Goal: Task Accomplishment & Management: Complete application form

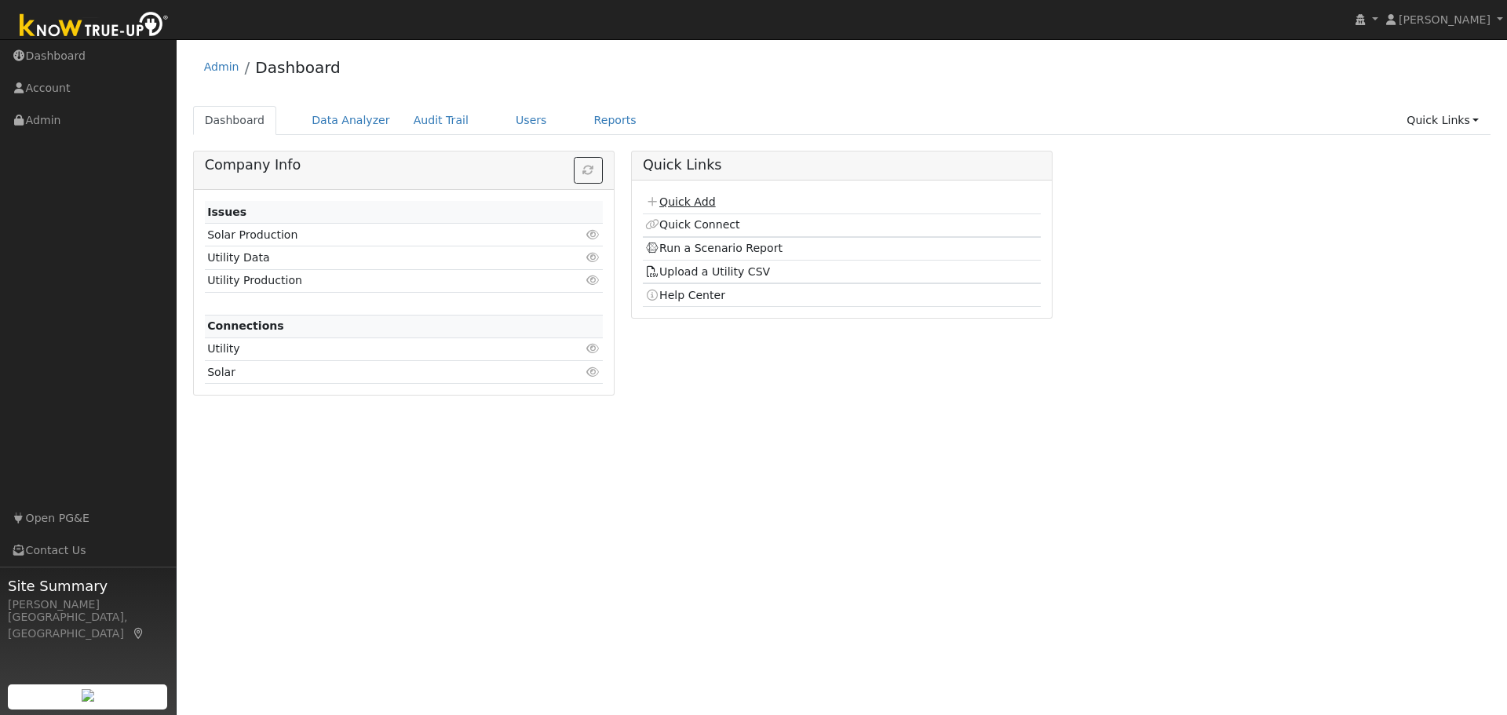
click at [674, 203] on link "Quick Add" at bounding box center [680, 201] width 70 height 13
click at [89, 27] on img at bounding box center [94, 26] width 165 height 35
click at [692, 201] on link "Quick Add" at bounding box center [680, 201] width 70 height 13
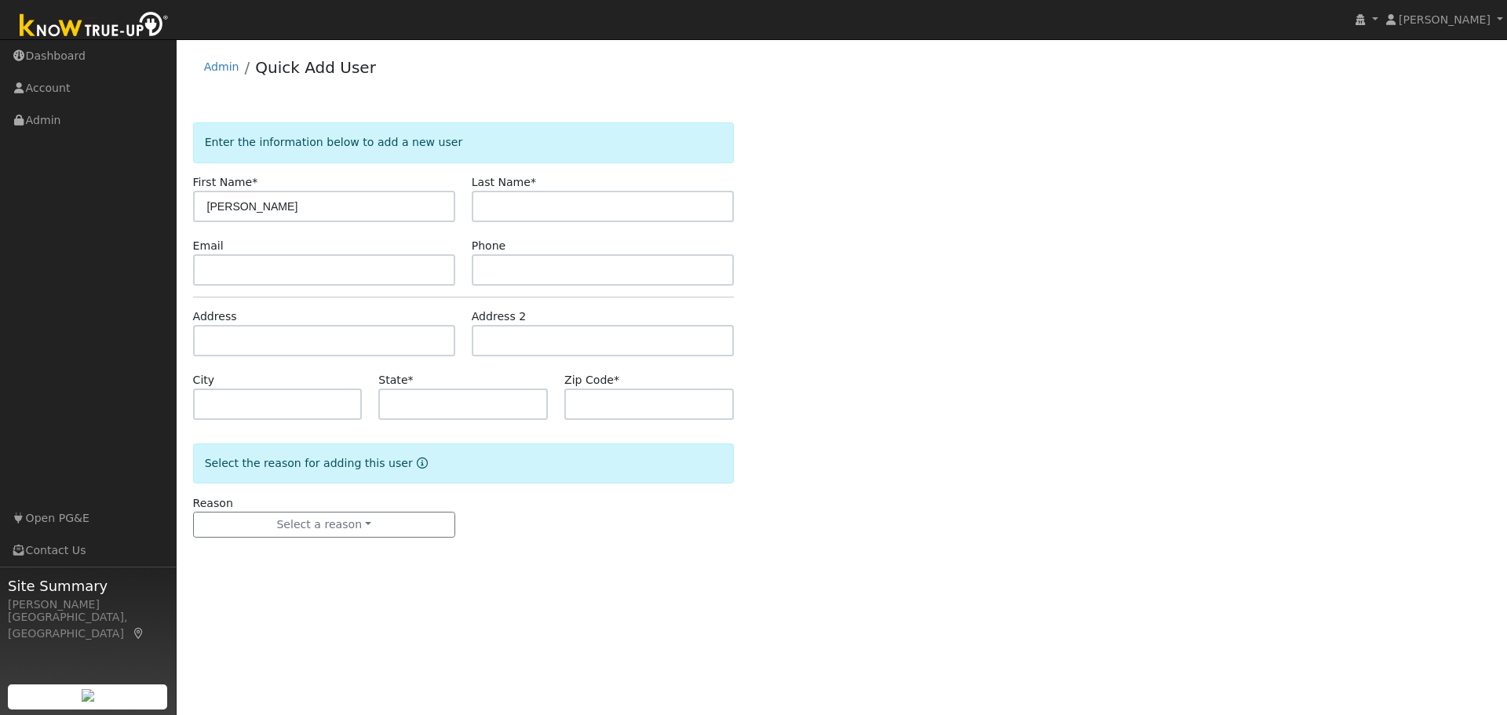
type input "[PERSON_NAME]"
click at [301, 273] on input "text" at bounding box center [324, 269] width 262 height 31
click at [480, 276] on input "text" at bounding box center [603, 269] width 262 height 31
click at [296, 340] on input "text" at bounding box center [324, 340] width 262 height 31
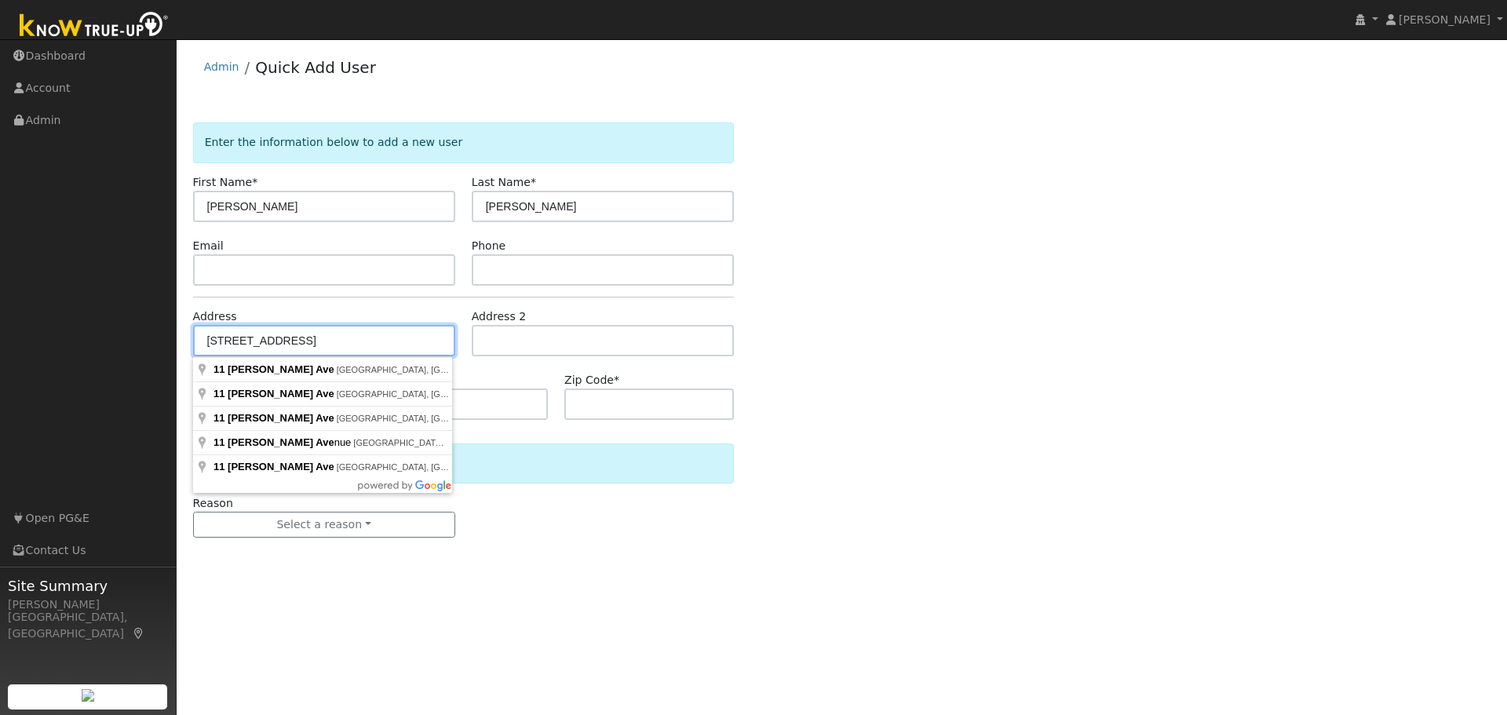
click at [258, 339] on input "[STREET_ADDRESS]" at bounding box center [324, 340] width 262 height 31
click at [307, 339] on input "[STREET_ADDRESS][PERSON_NAME]" at bounding box center [324, 340] width 262 height 31
type input "[STREET_ADDRESS][PERSON_NAME]"
type input "Napa"
type input "CA"
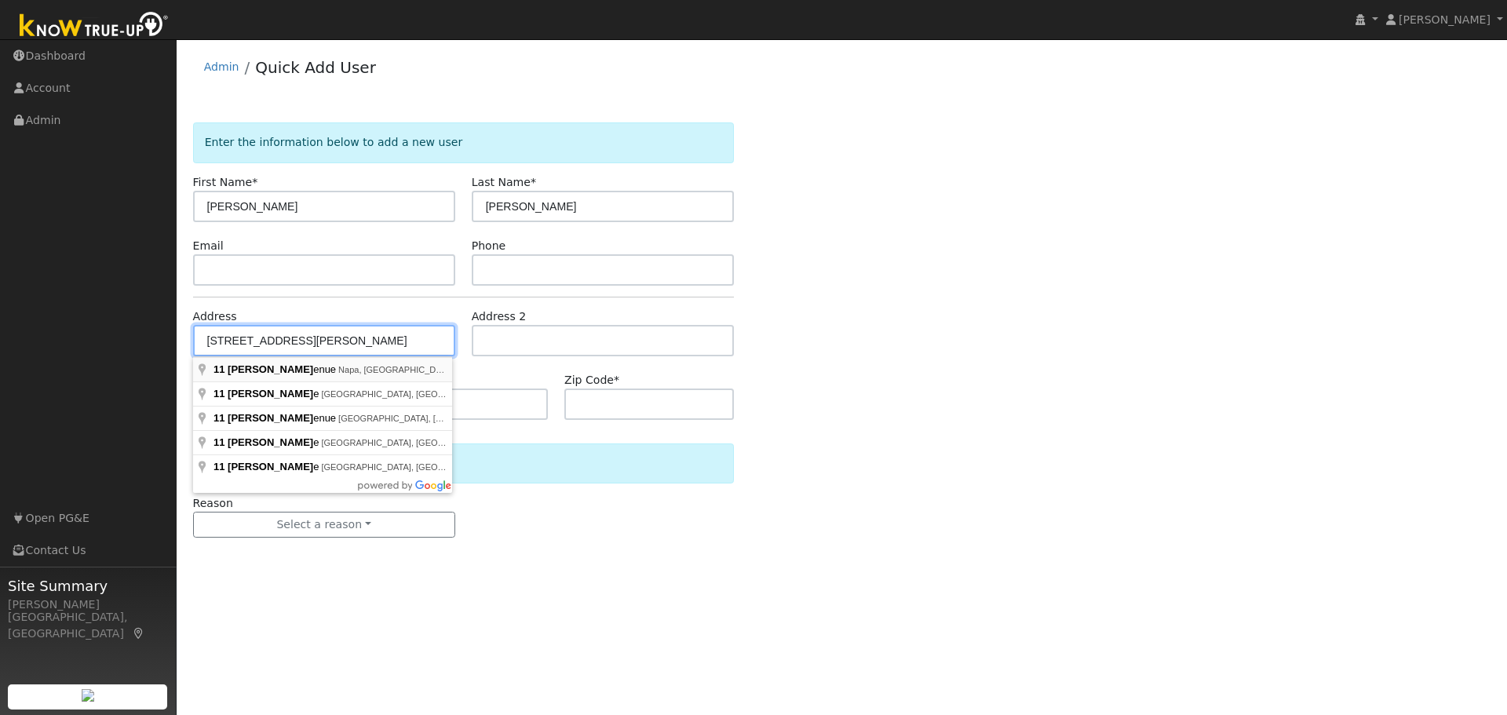
type input "94559"
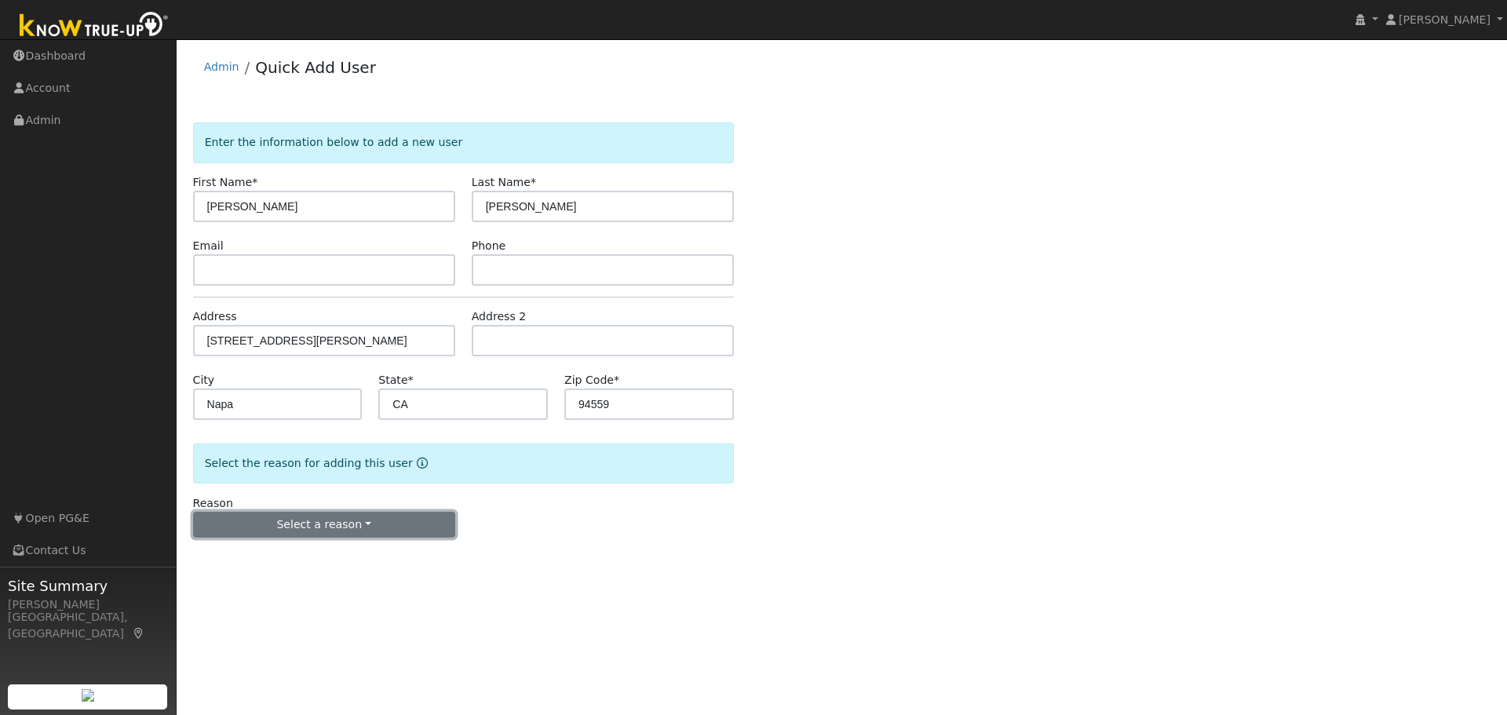
click at [263, 523] on button "Select a reason" at bounding box center [324, 525] width 262 height 27
click at [235, 581] on link "New customer adding solar" at bounding box center [280, 579] width 173 height 22
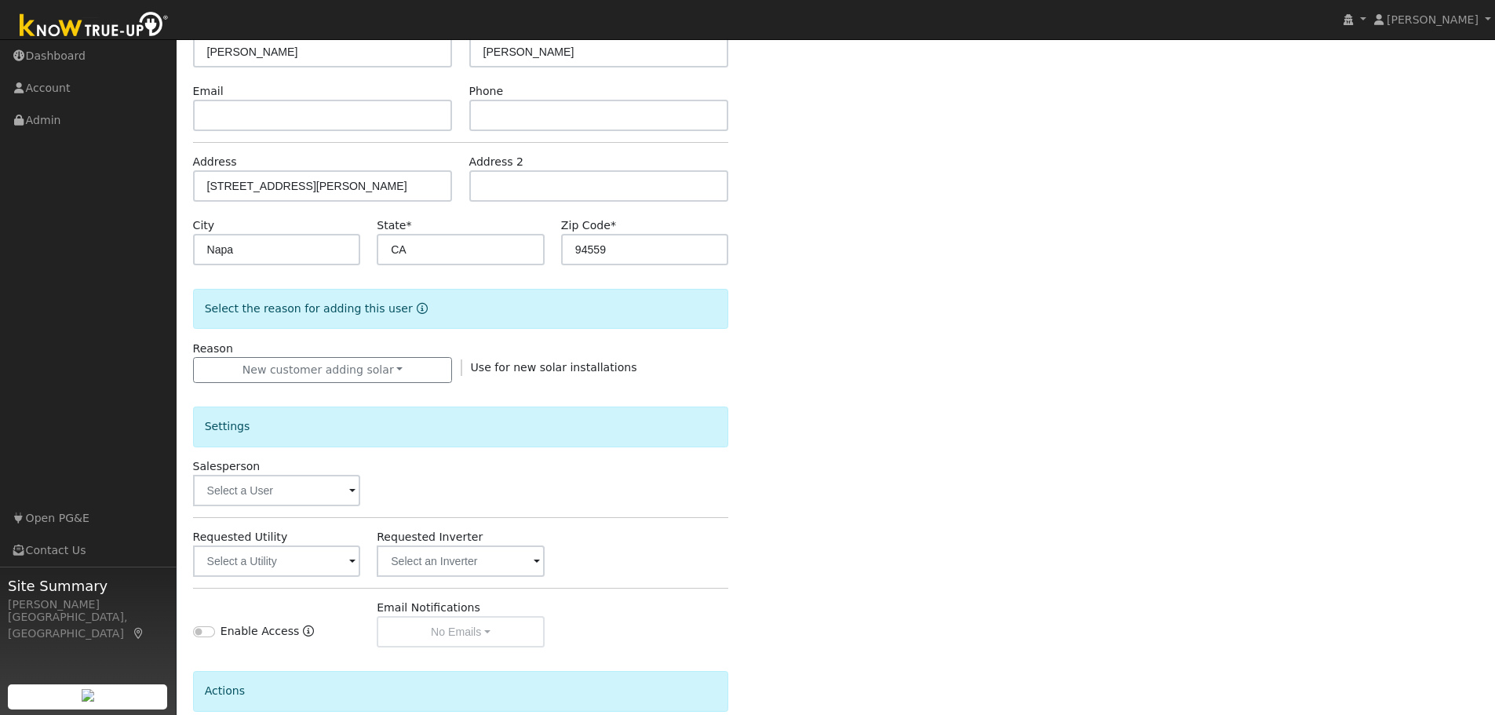
scroll to position [156, 0]
click at [349, 486] on span at bounding box center [352, 490] width 6 height 18
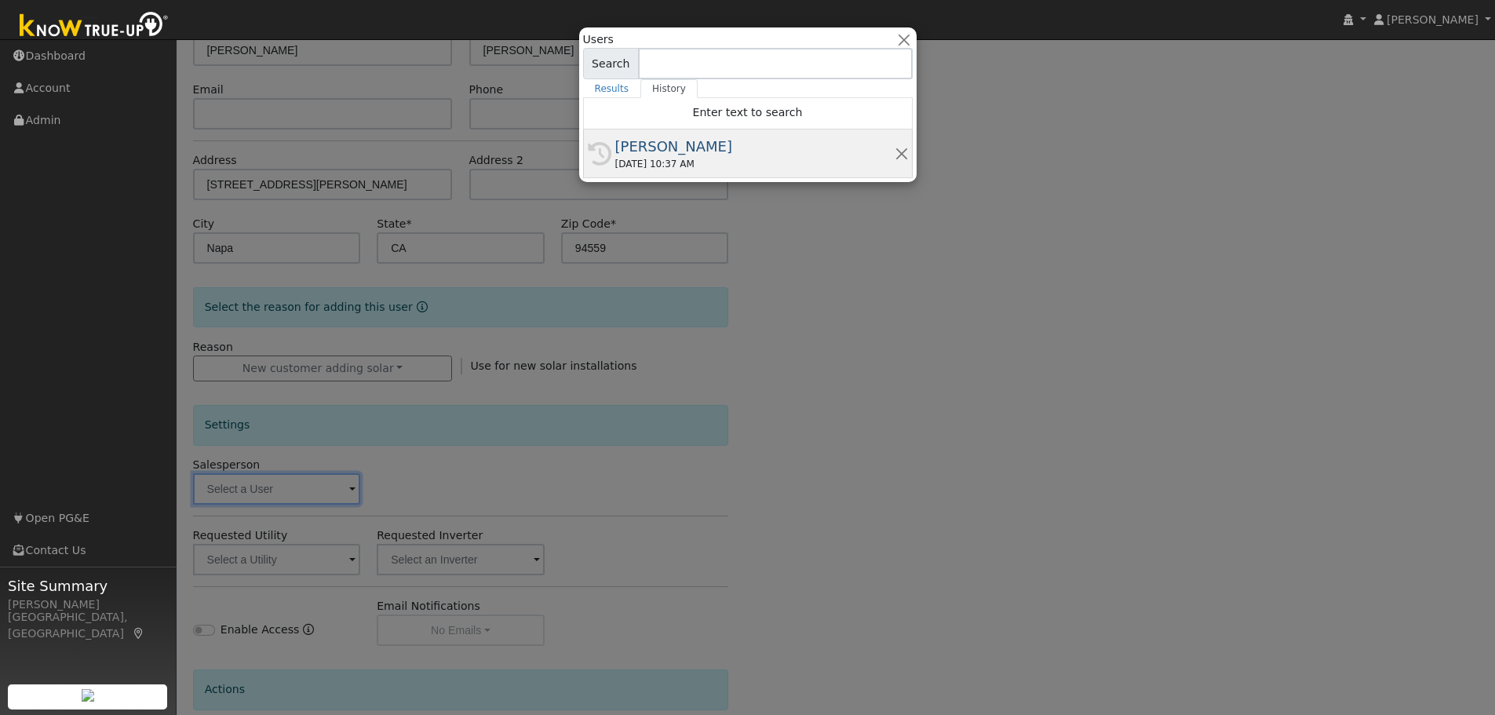
click at [648, 156] on div "[PERSON_NAME]" at bounding box center [754, 146] width 279 height 21
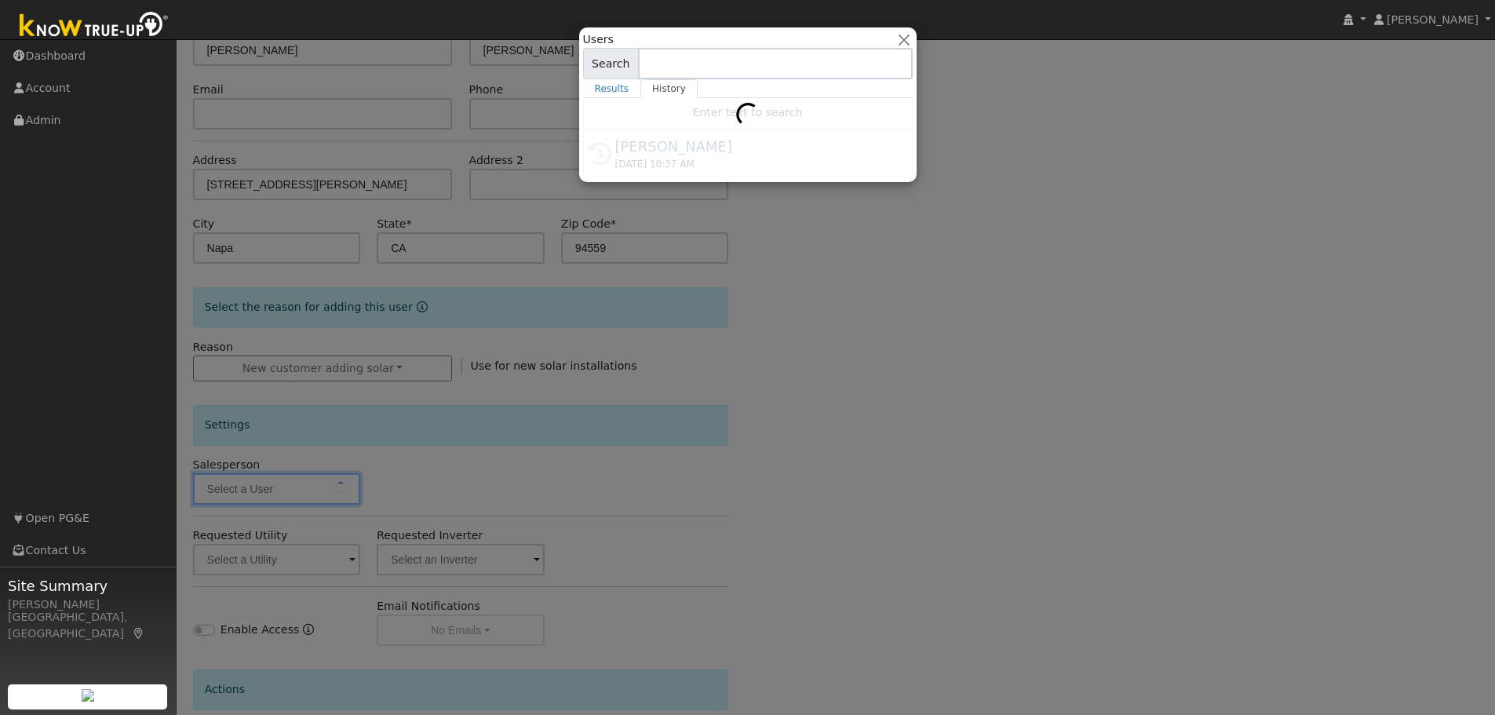
type input "[PERSON_NAME]"
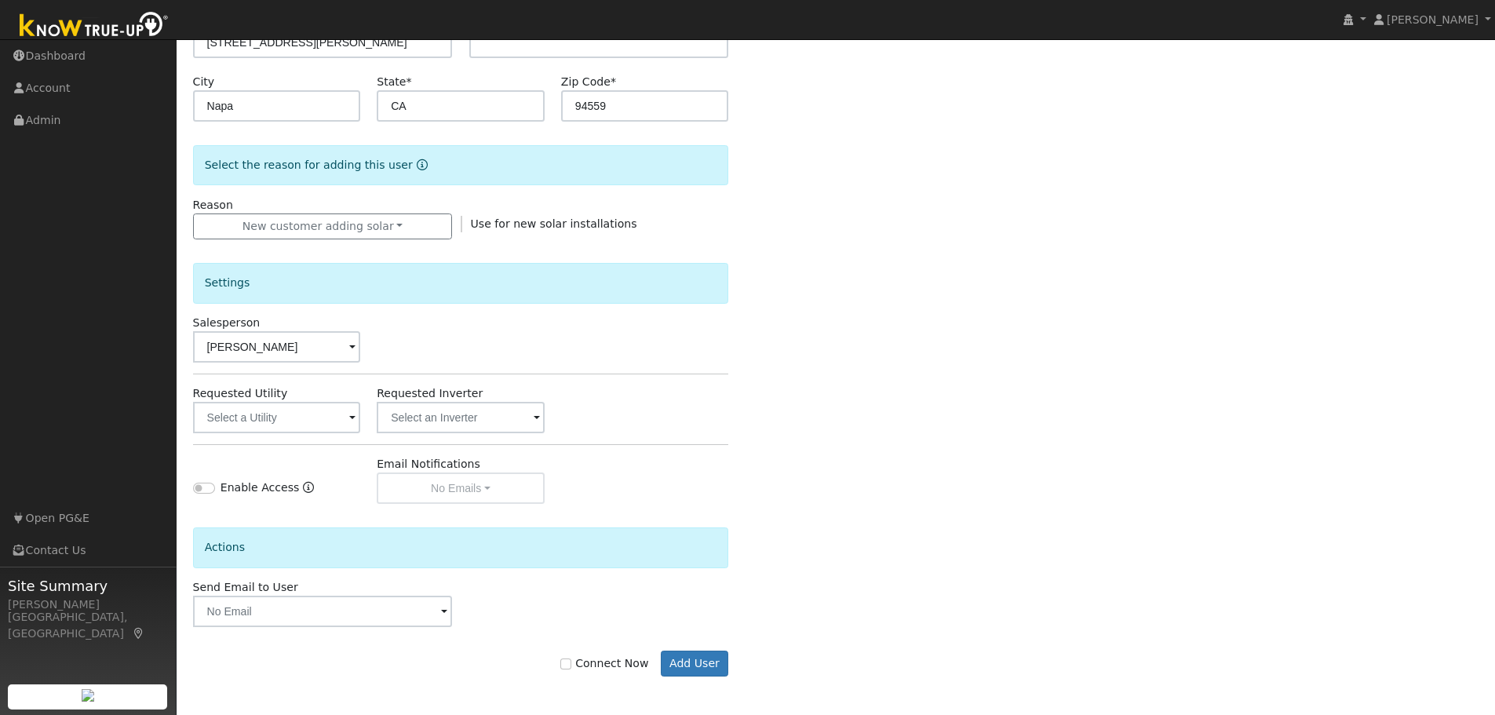
scroll to position [299, 0]
click at [571, 664] on input "Connect Now" at bounding box center [565, 663] width 11 height 11
checkbox input "true"
click at [715, 668] on button "Add User" at bounding box center [695, 663] width 68 height 27
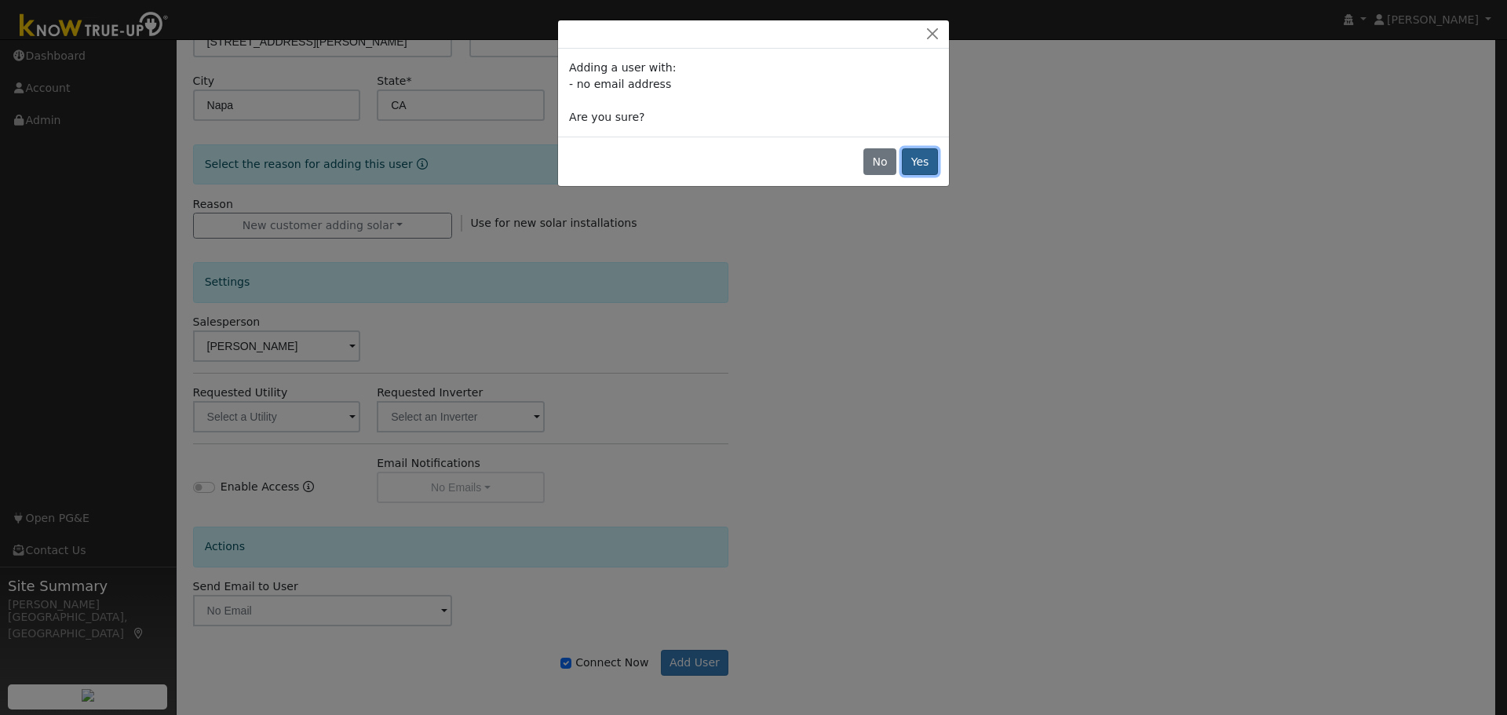
click at [922, 162] on button "Yes" at bounding box center [920, 161] width 36 height 27
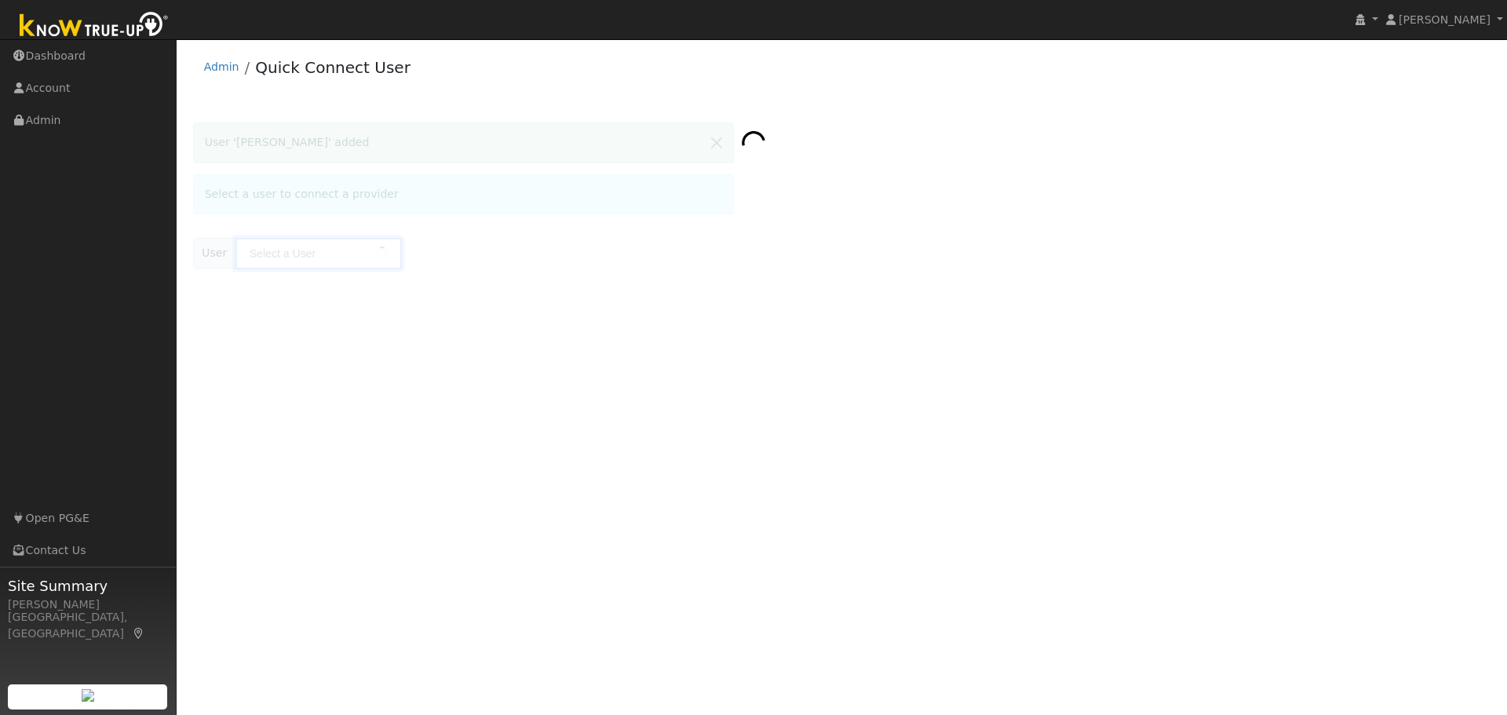
type input "[PERSON_NAME]"
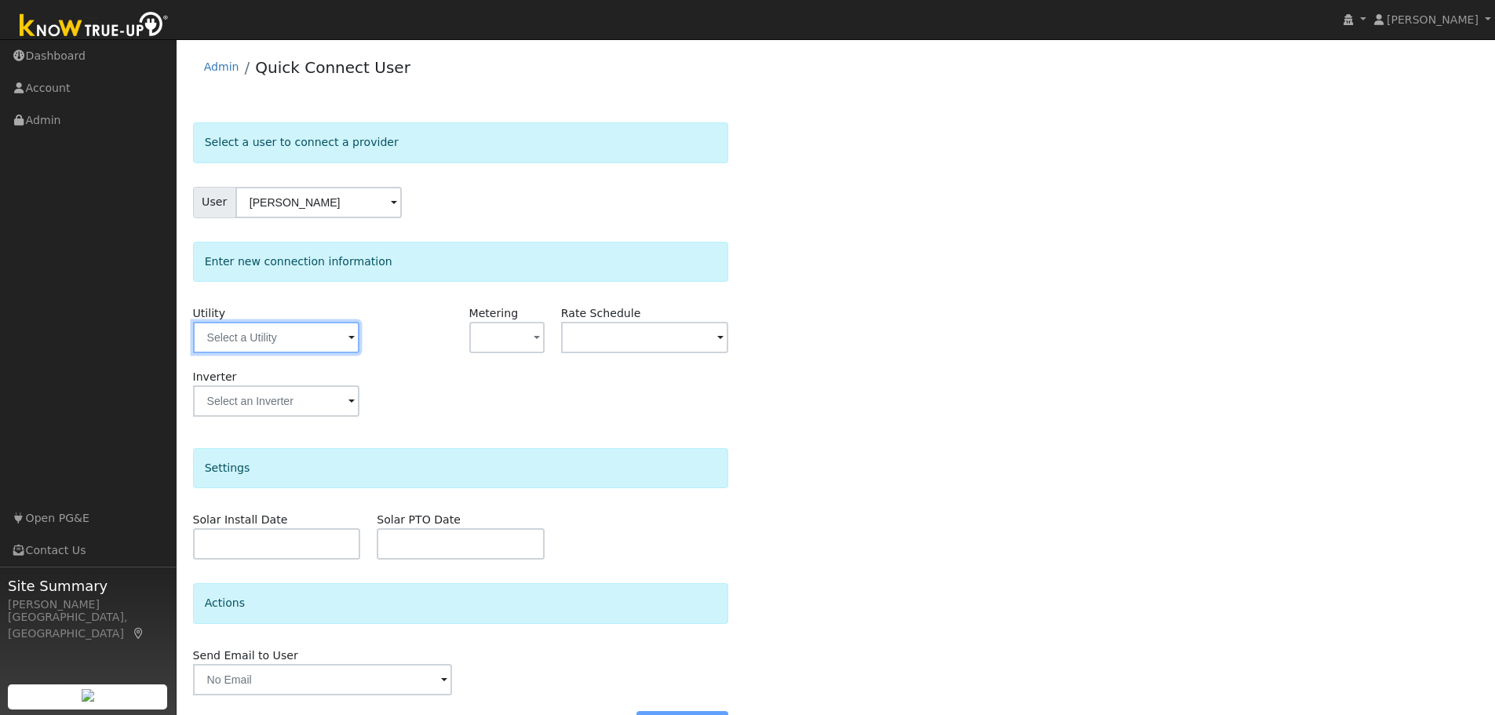
click at [272, 338] on input "text" at bounding box center [276, 337] width 166 height 31
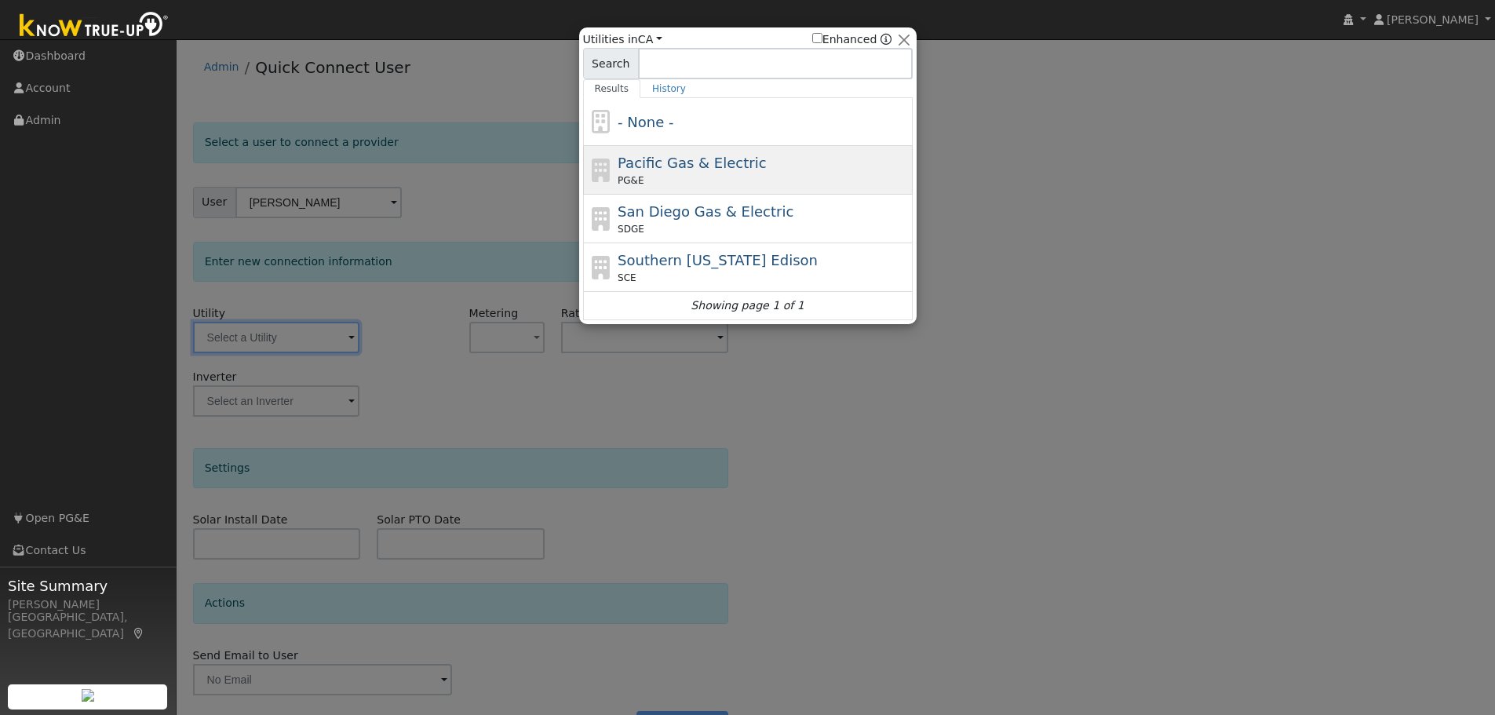
click at [665, 173] on div "Pacific Gas & Electric PG&E" at bounding box center [763, 169] width 291 height 35
type input "PG&E"
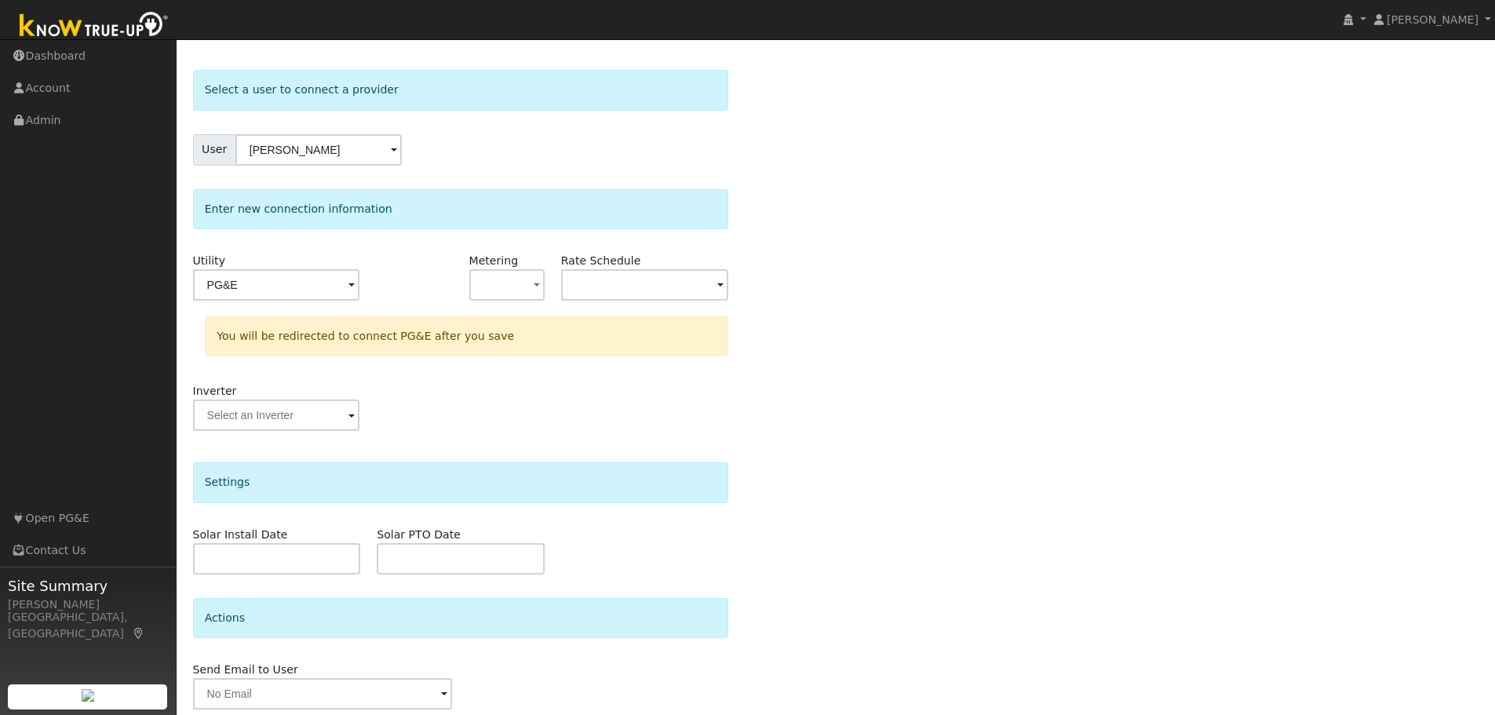
scroll to position [113, 0]
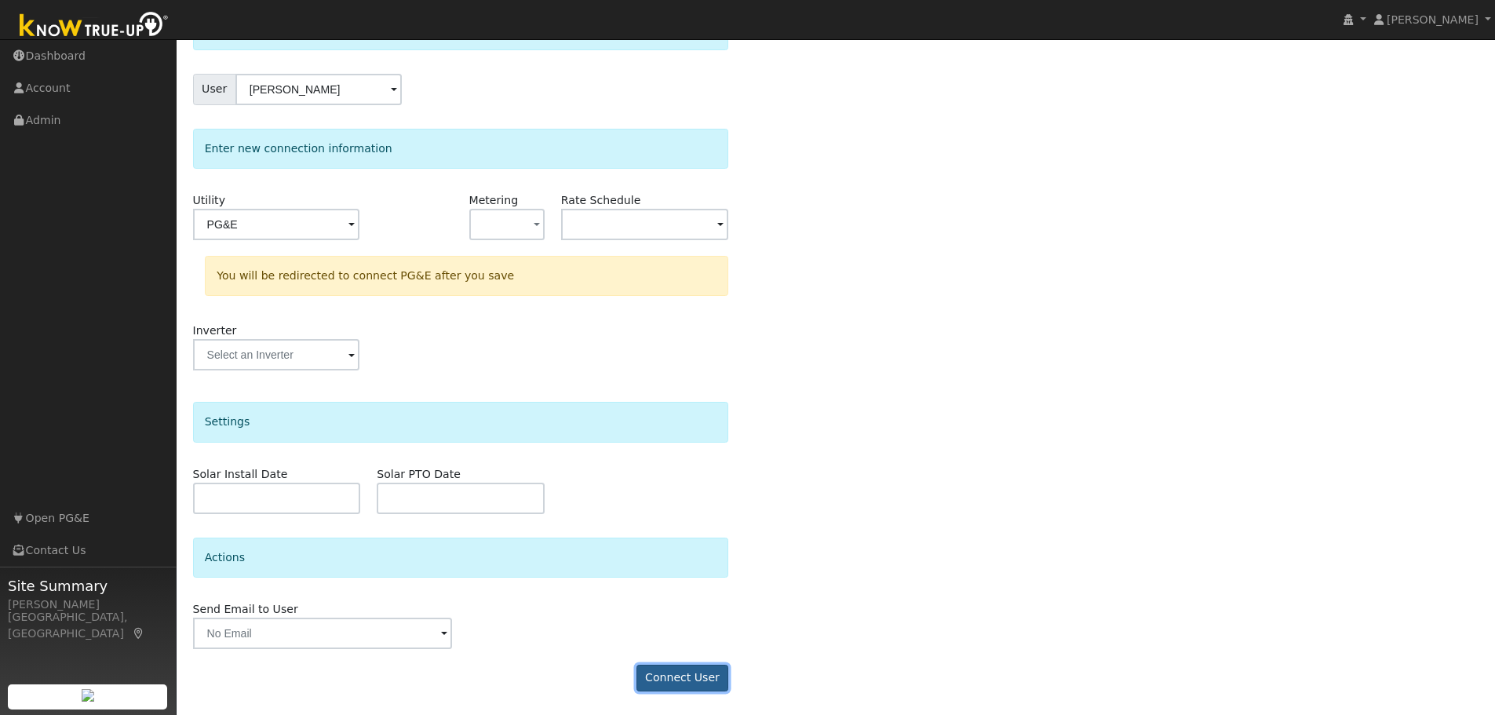
click at [673, 685] on button "Connect User" at bounding box center [683, 678] width 93 height 27
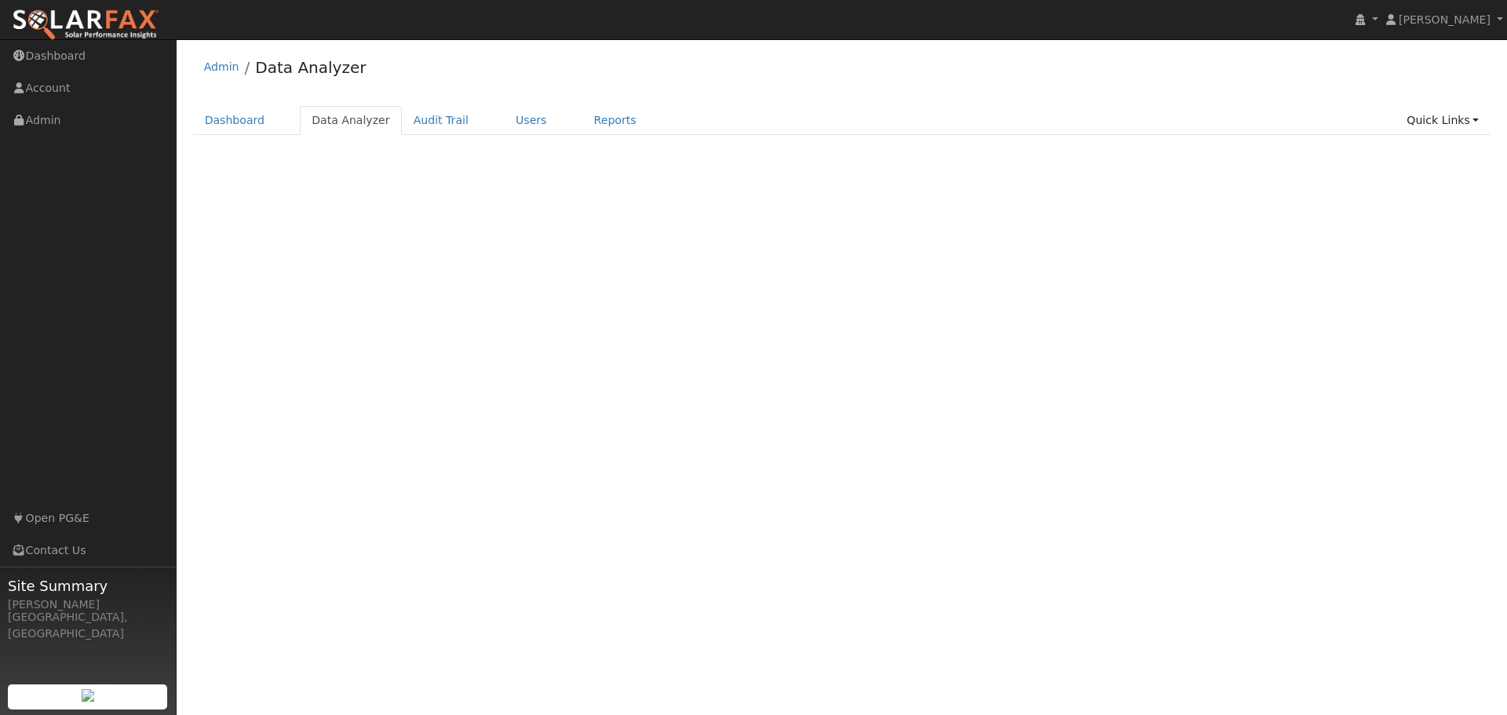
select select "8"
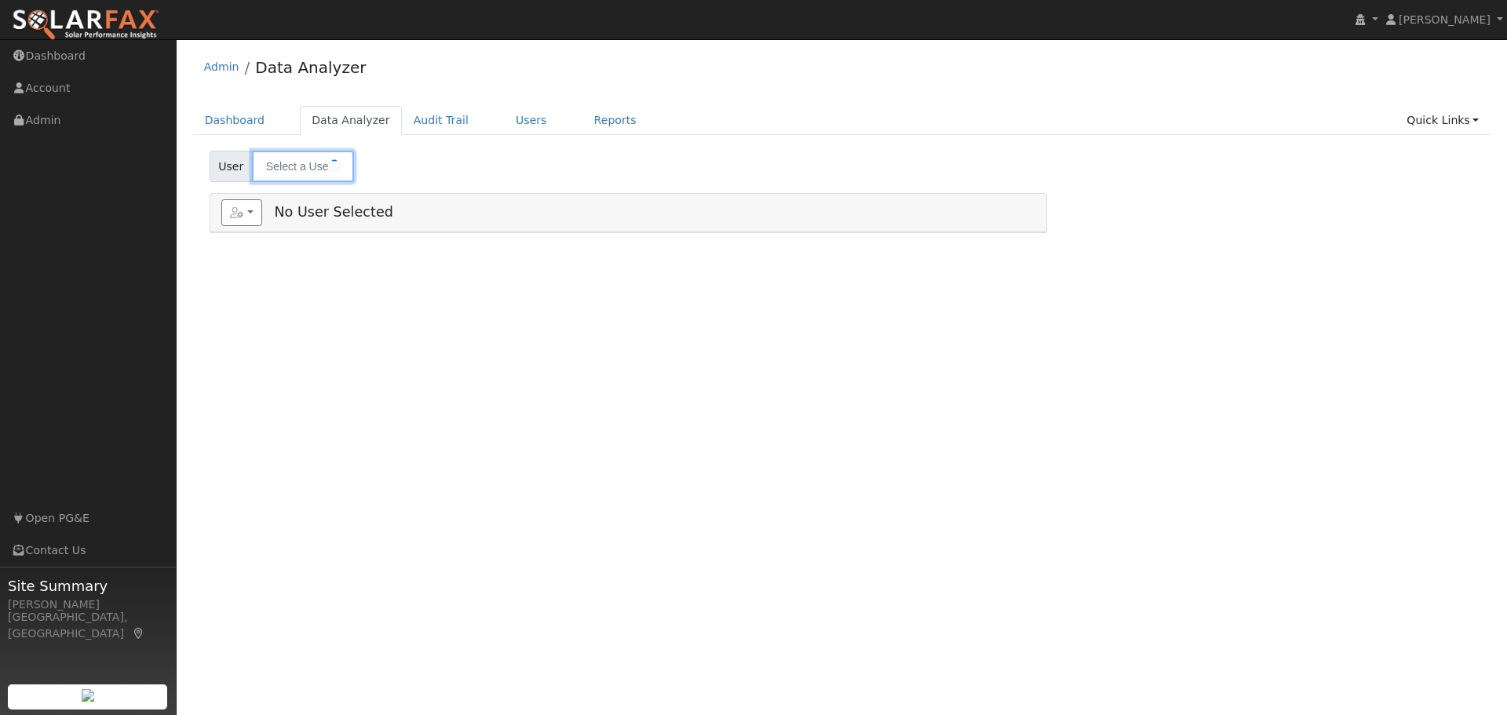
type input "[PERSON_NAME]"
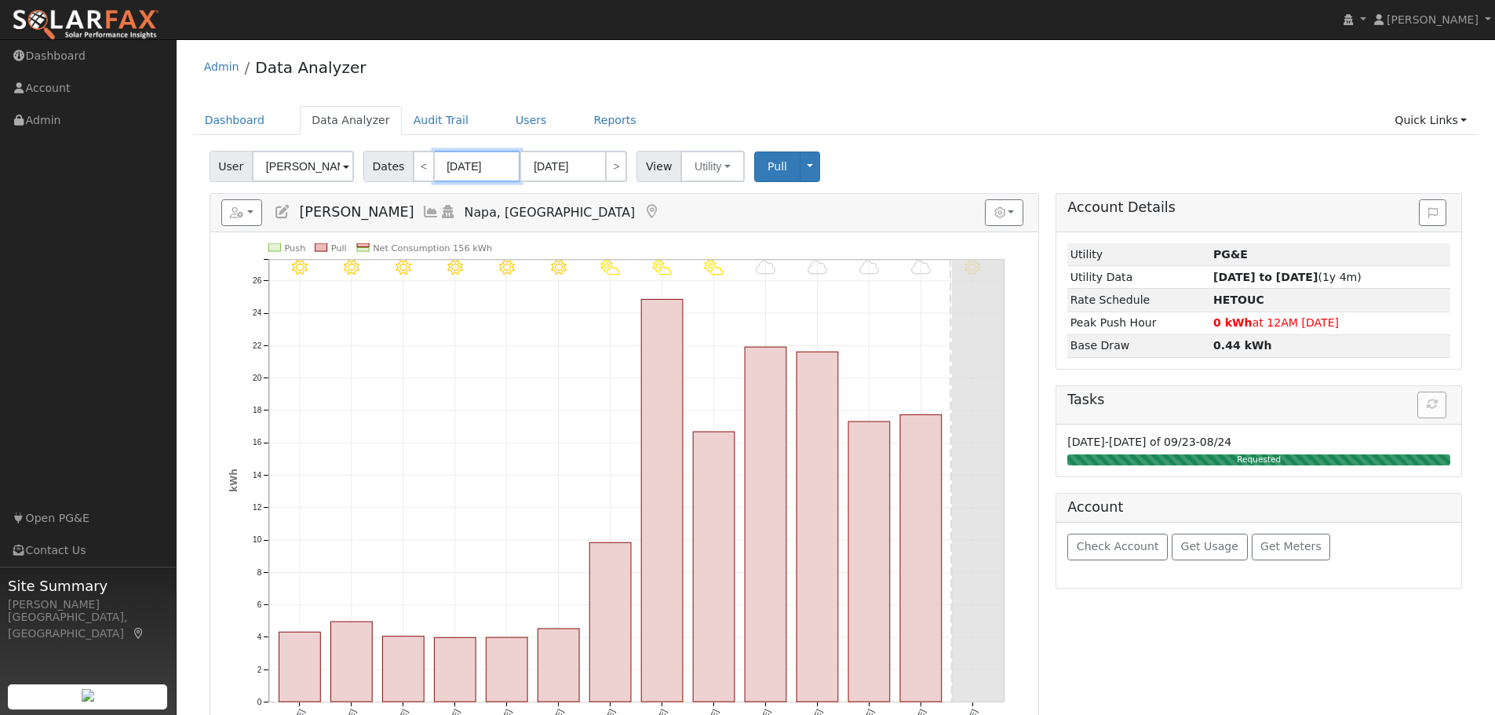
click at [489, 165] on input "[DATE]" at bounding box center [477, 166] width 86 height 31
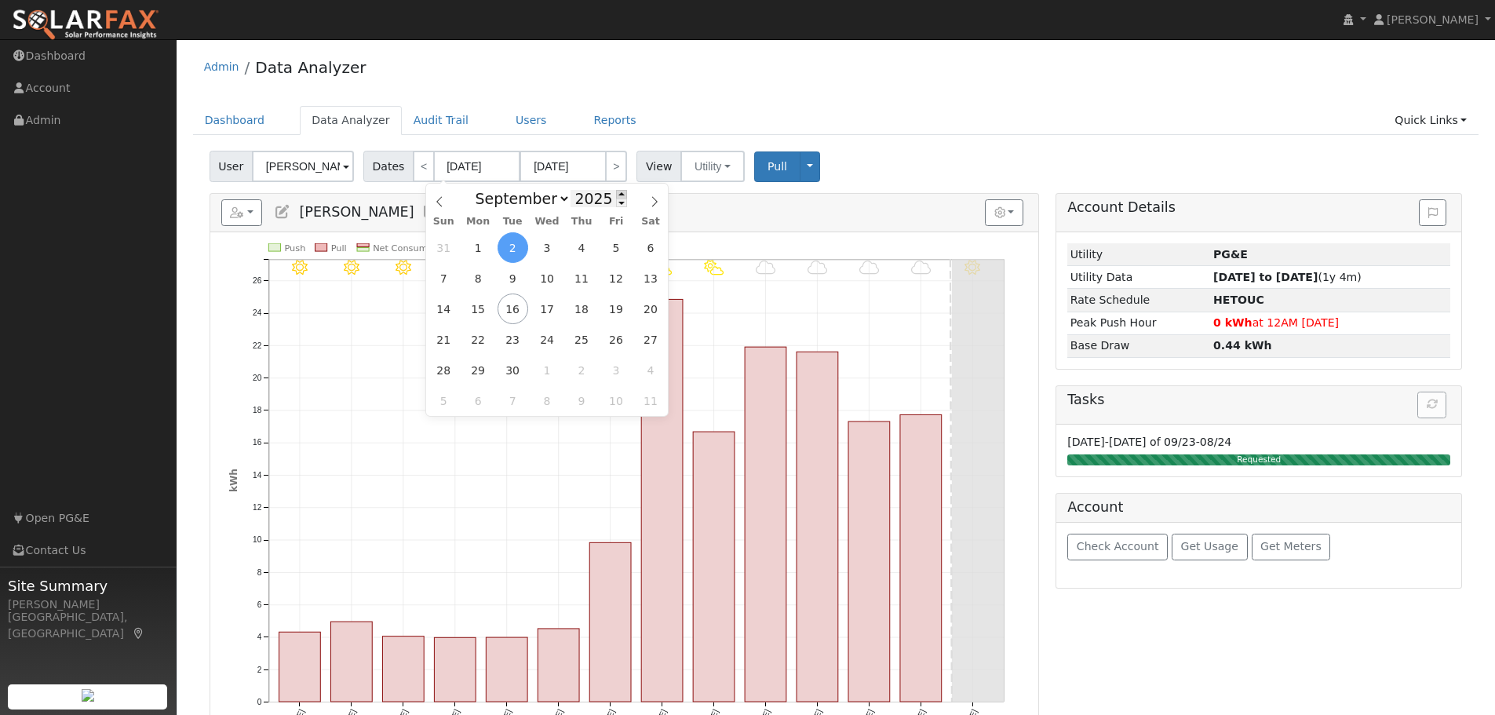
click at [616, 195] on span at bounding box center [621, 194] width 11 height 9
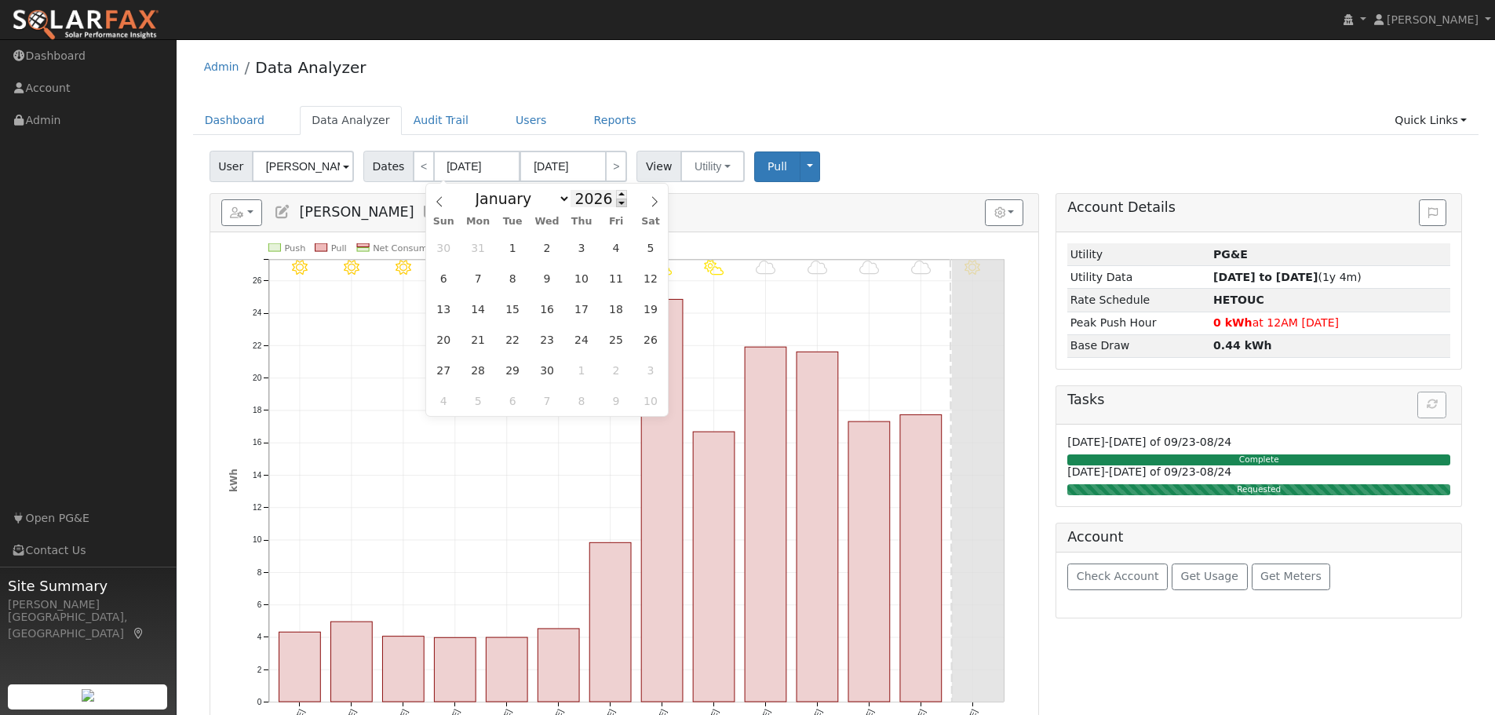
click at [616, 205] on span at bounding box center [621, 203] width 11 height 9
type input "2024"
click at [509, 246] on span "3" at bounding box center [513, 247] width 31 height 31
type input "09/03/2024"
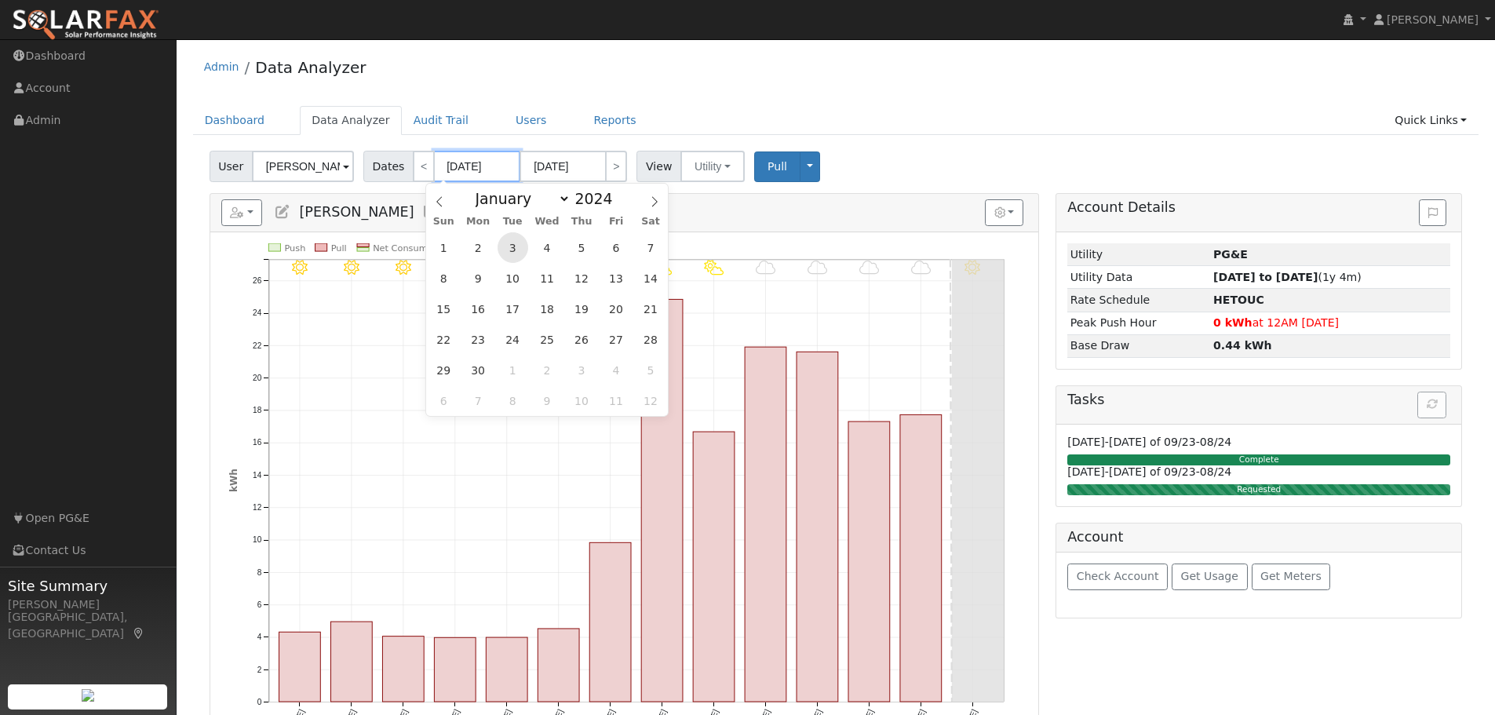
type input "09/16/2024"
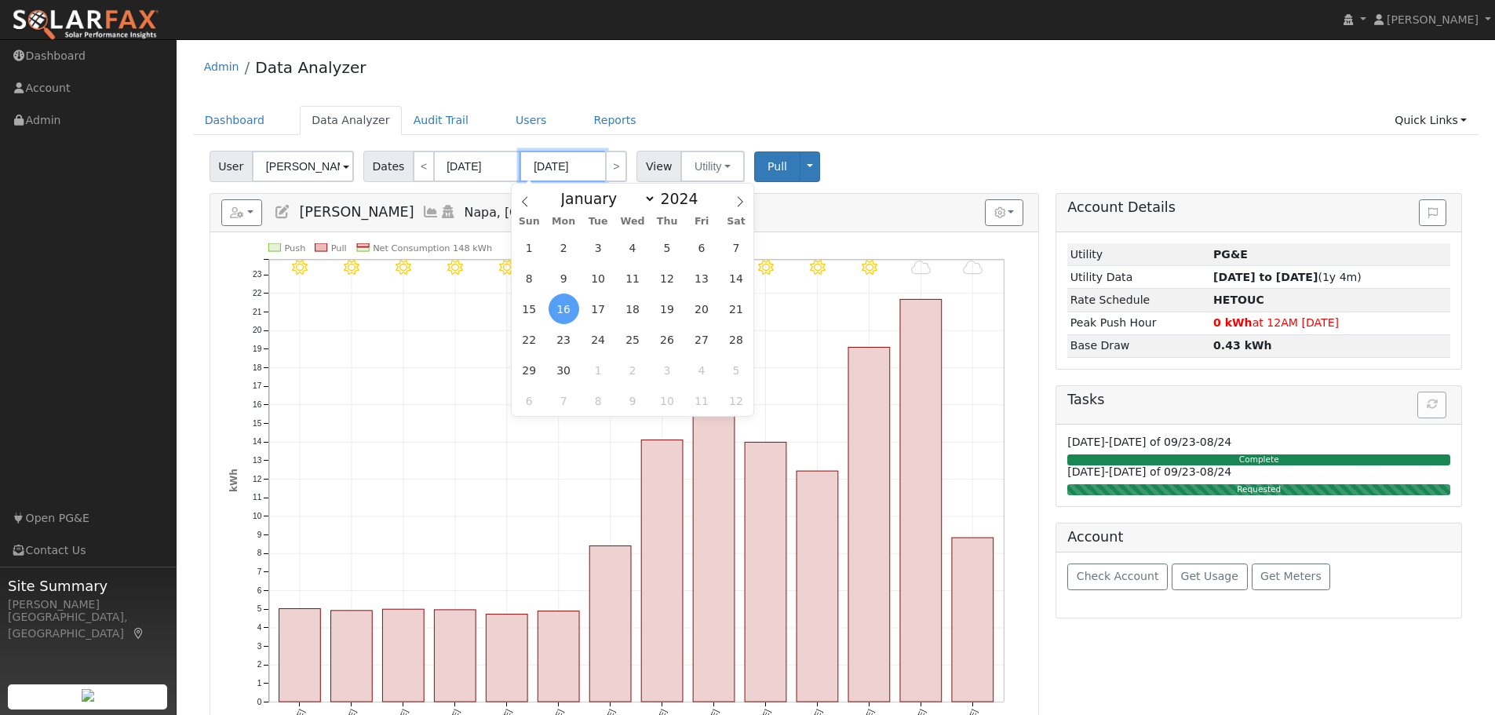
click at [578, 156] on input "09/16/2024" at bounding box center [563, 166] width 86 height 31
click at [702, 192] on span at bounding box center [707, 194] width 11 height 9
type input "2025"
click at [608, 304] on span "16" at bounding box center [598, 309] width 31 height 31
type input "09/16/2025"
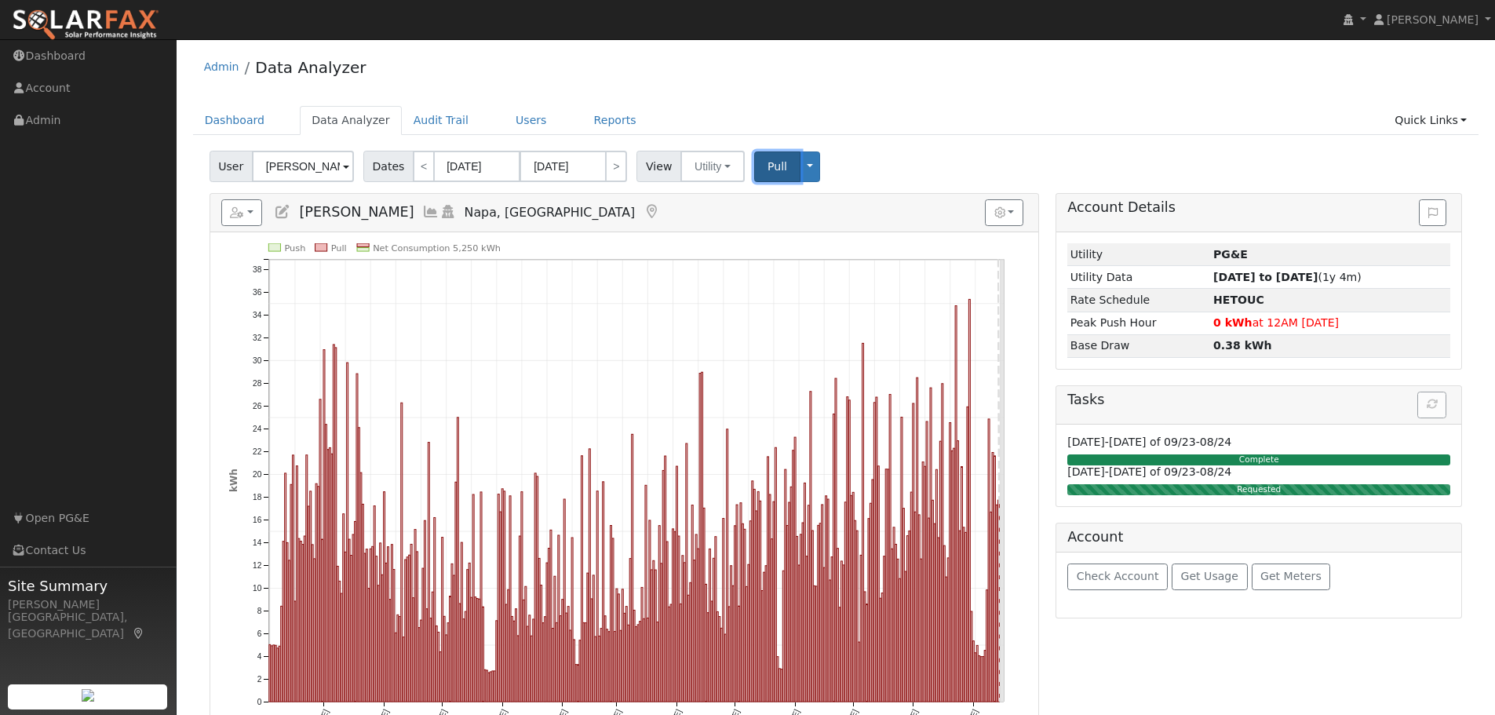
click at [768, 160] on span "Pull" at bounding box center [778, 166] width 20 height 13
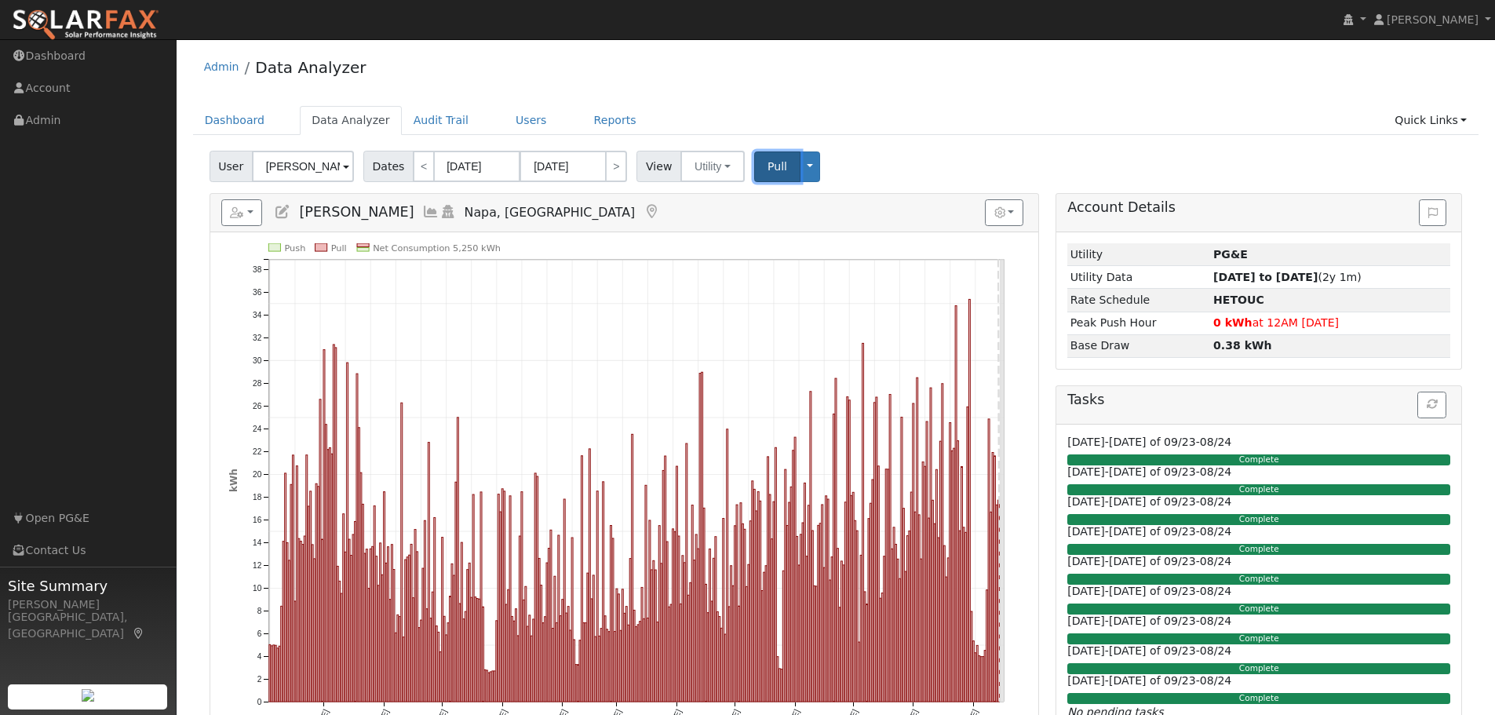
click at [769, 171] on span "Pull" at bounding box center [778, 166] width 20 height 13
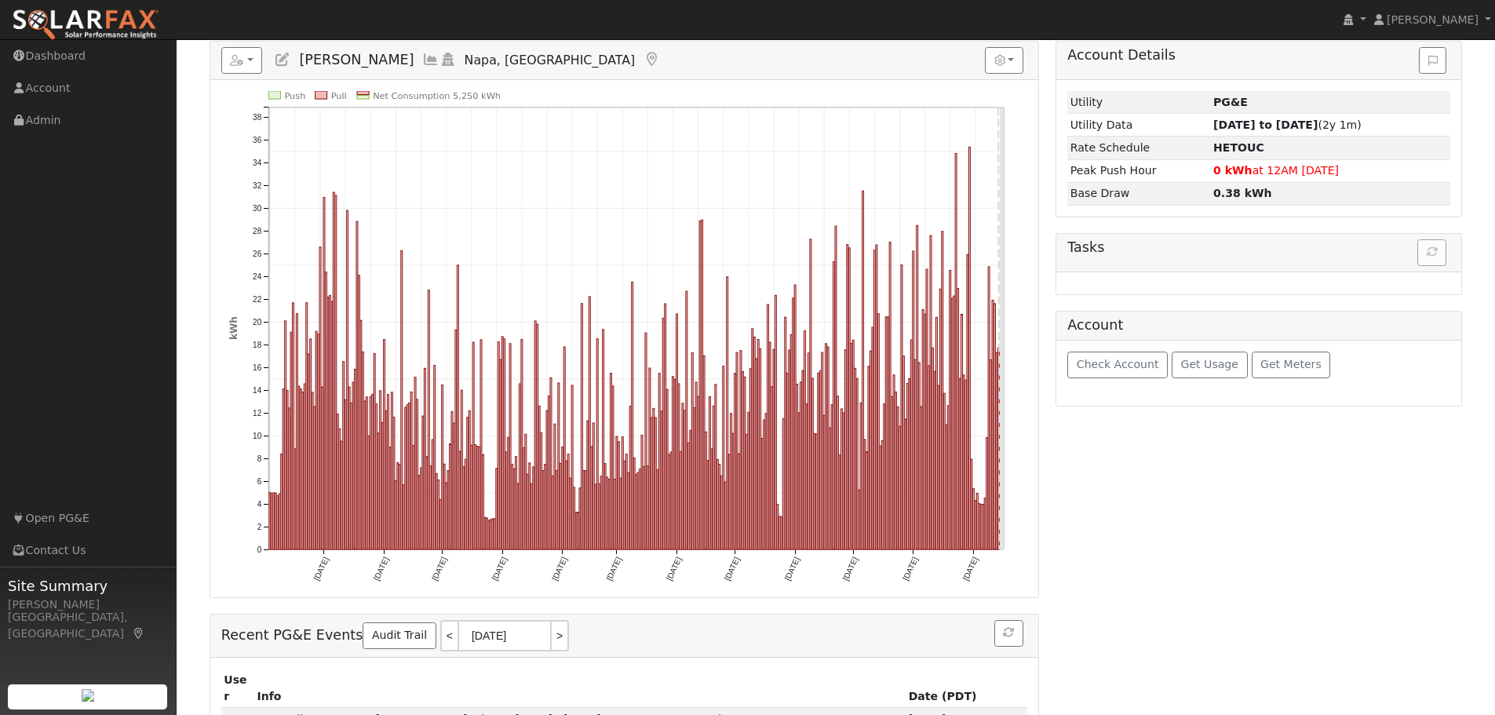
scroll to position [155, 0]
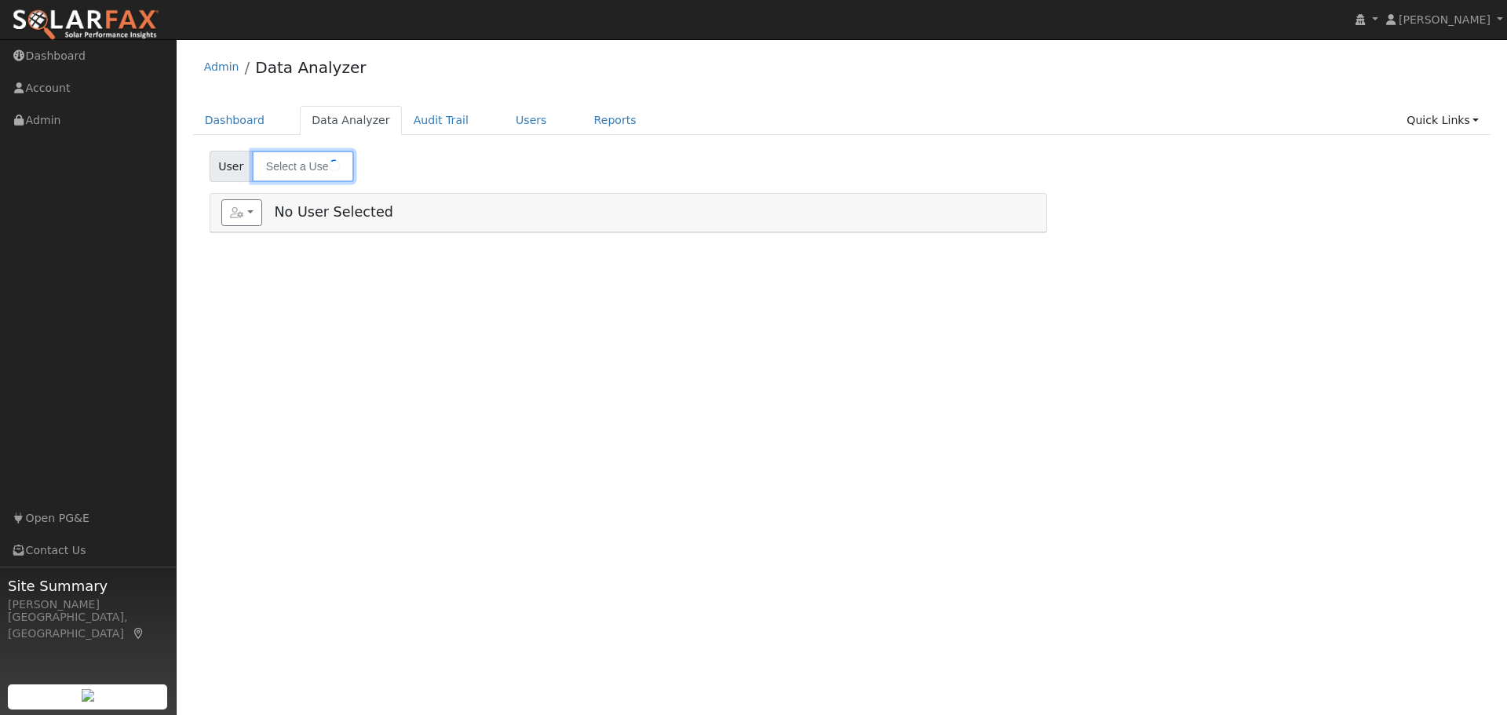
type input "[PERSON_NAME]"
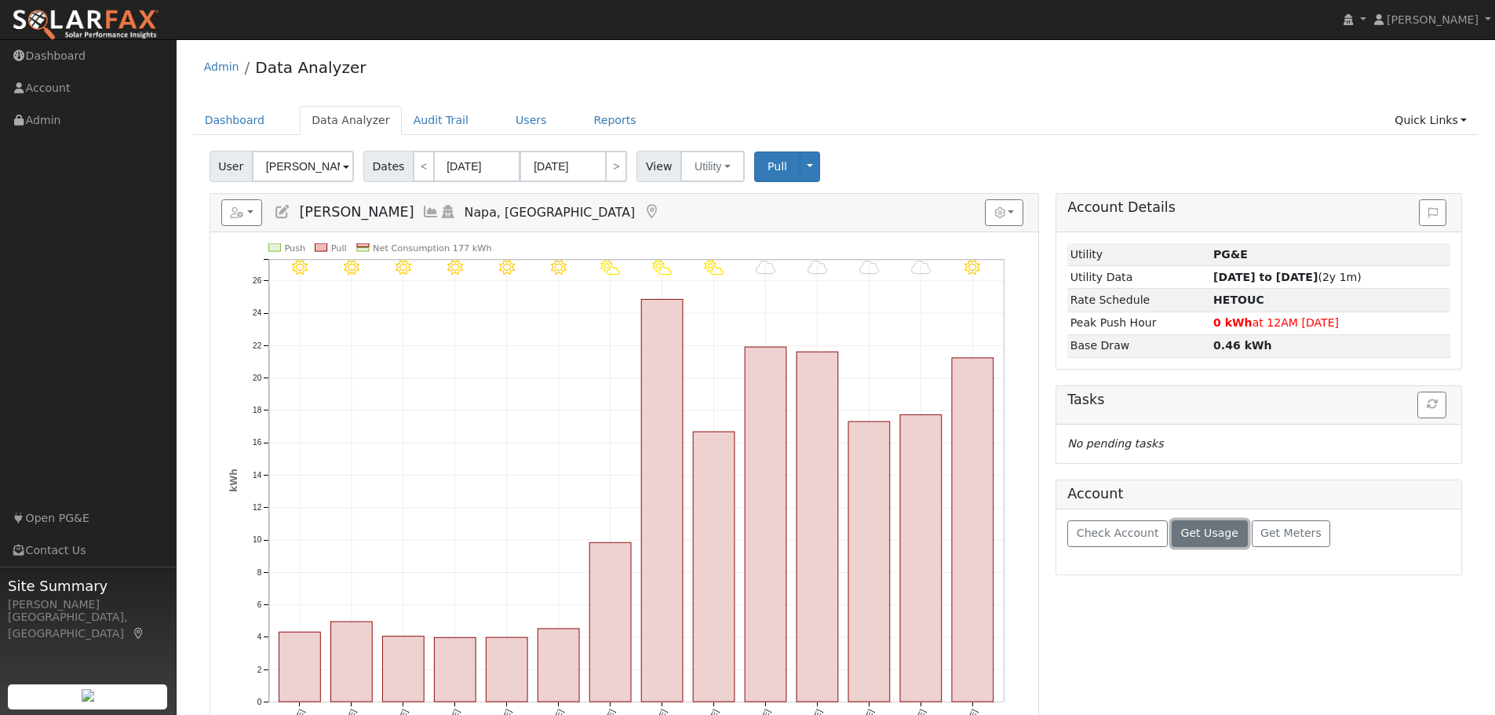
click at [1208, 535] on span "Get Usage" at bounding box center [1209, 533] width 57 height 13
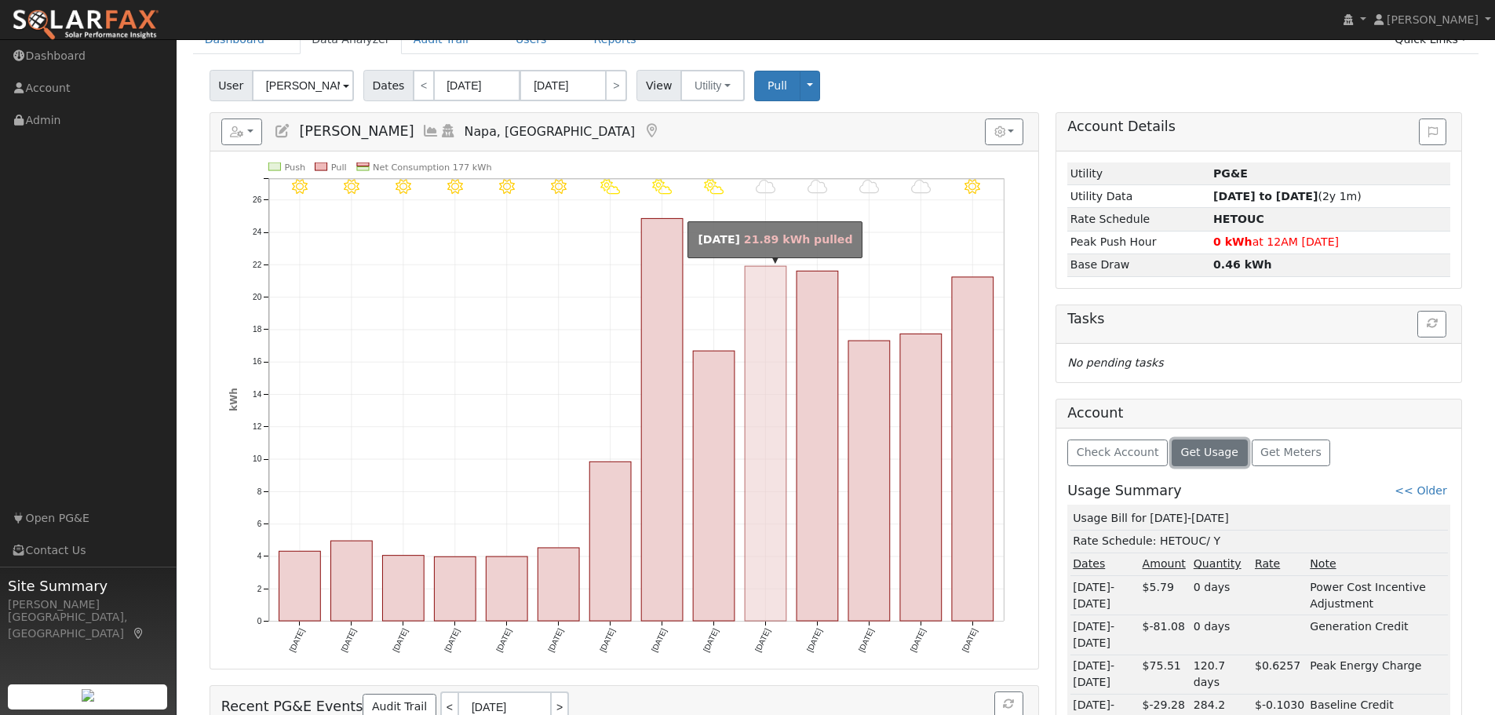
scroll to position [79, 0]
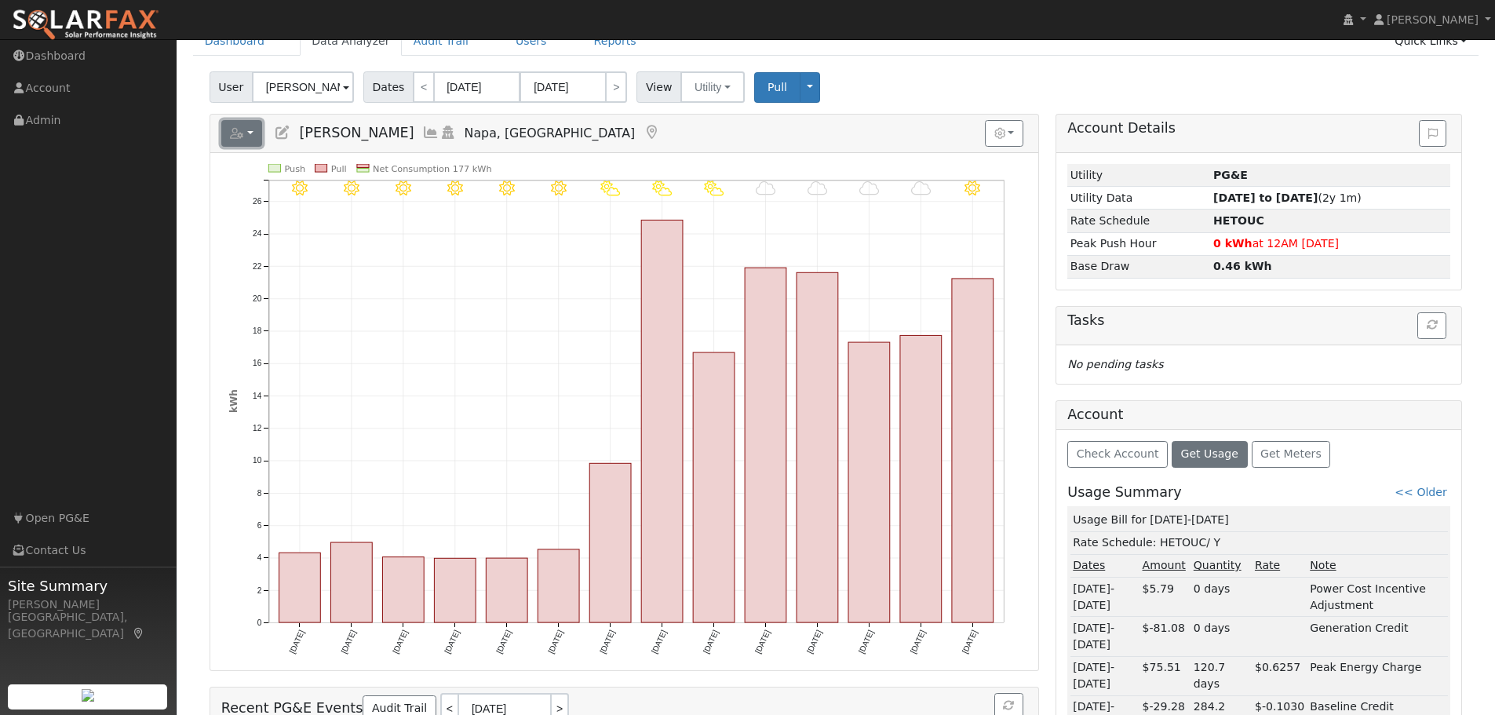
click at [243, 129] on icon "button" at bounding box center [237, 133] width 14 height 11
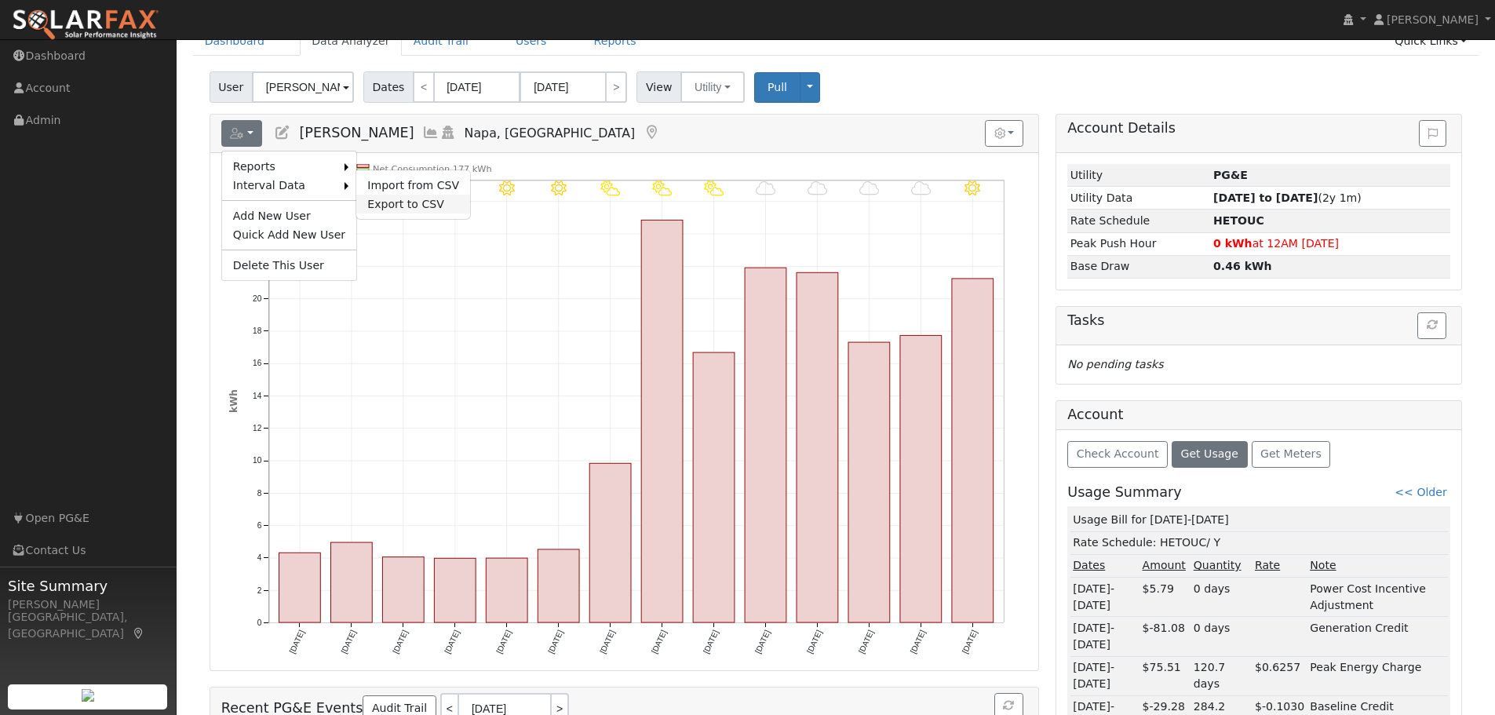
click at [387, 204] on link "Export to CSV" at bounding box center [413, 204] width 114 height 19
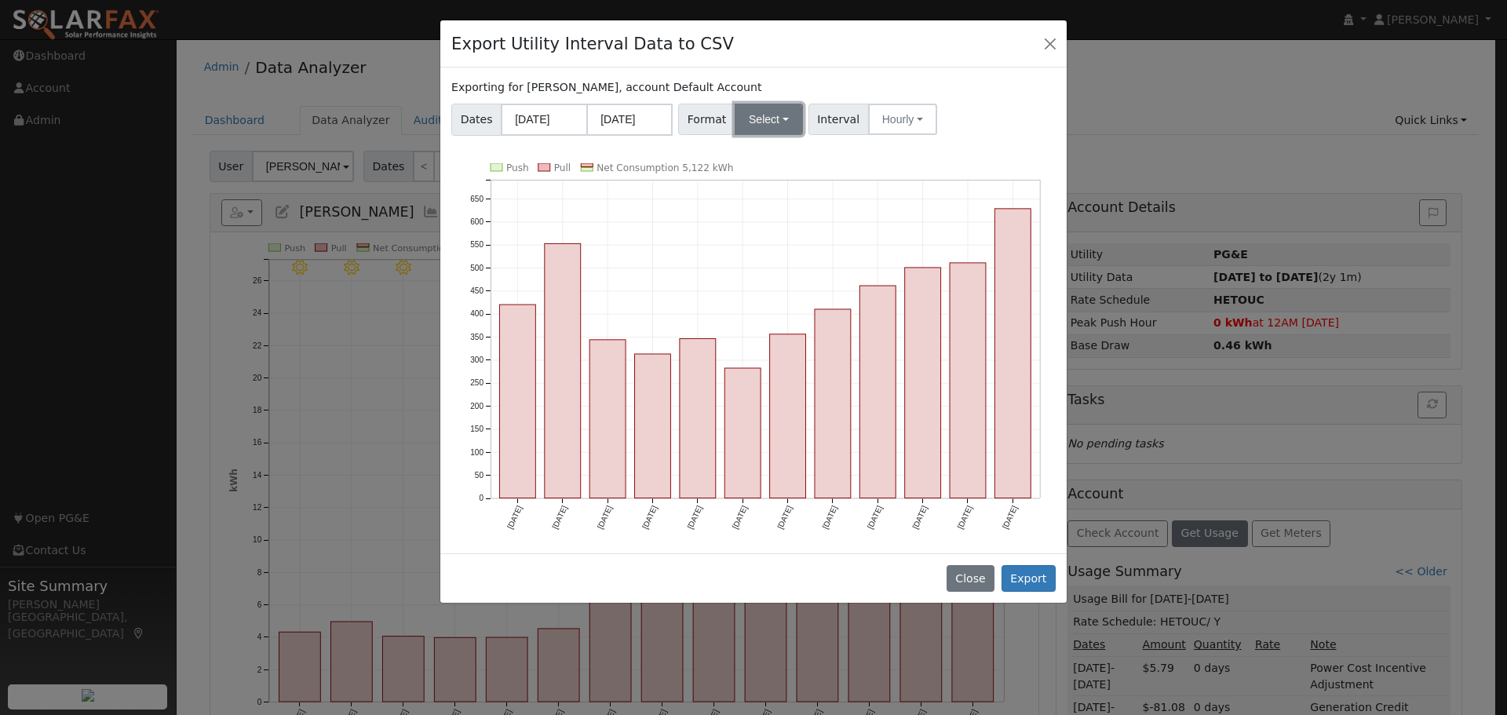
click at [778, 122] on button "Select" at bounding box center [769, 119] width 68 height 31
click at [761, 323] on link "Solargraf" at bounding box center [787, 320] width 112 height 22
click at [1029, 579] on button "Export" at bounding box center [1029, 578] width 54 height 27
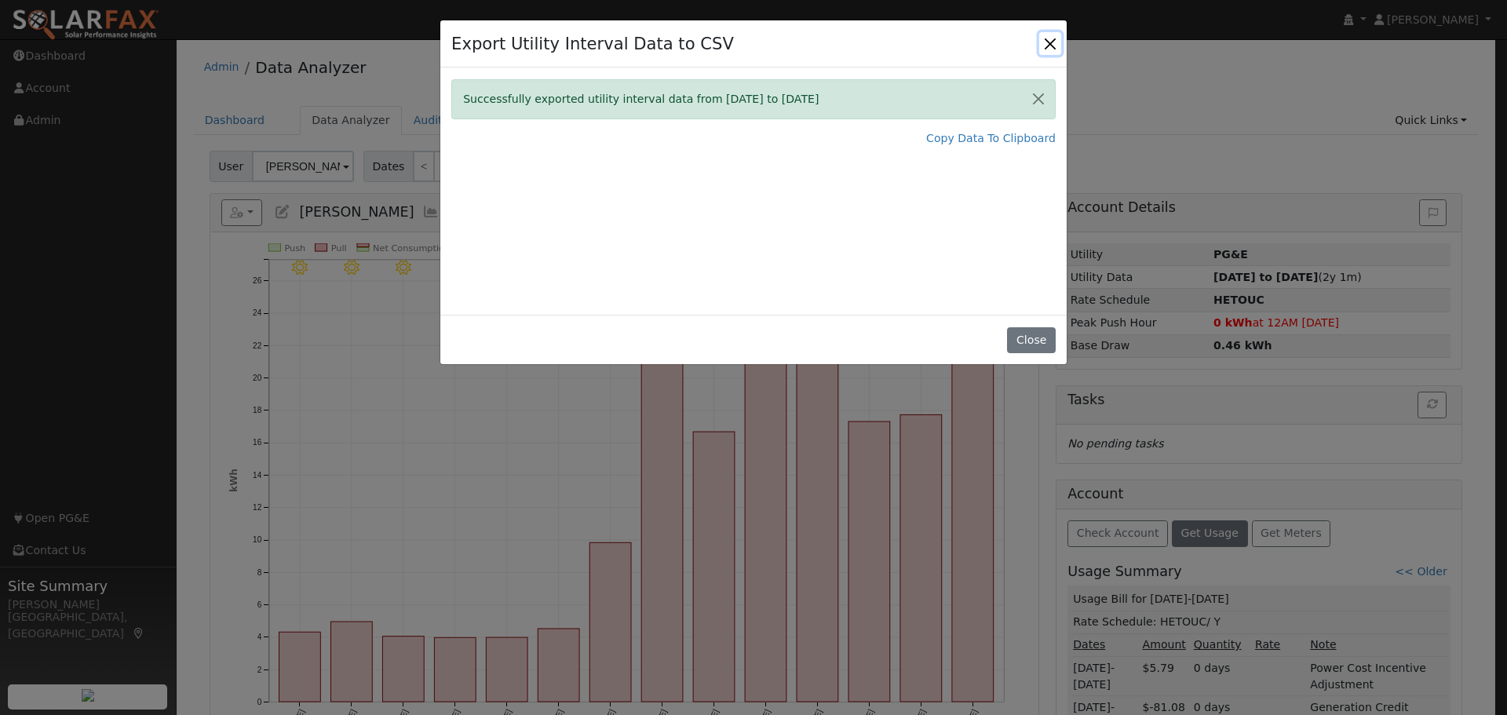
click at [1052, 44] on button "Close" at bounding box center [1050, 43] width 22 height 22
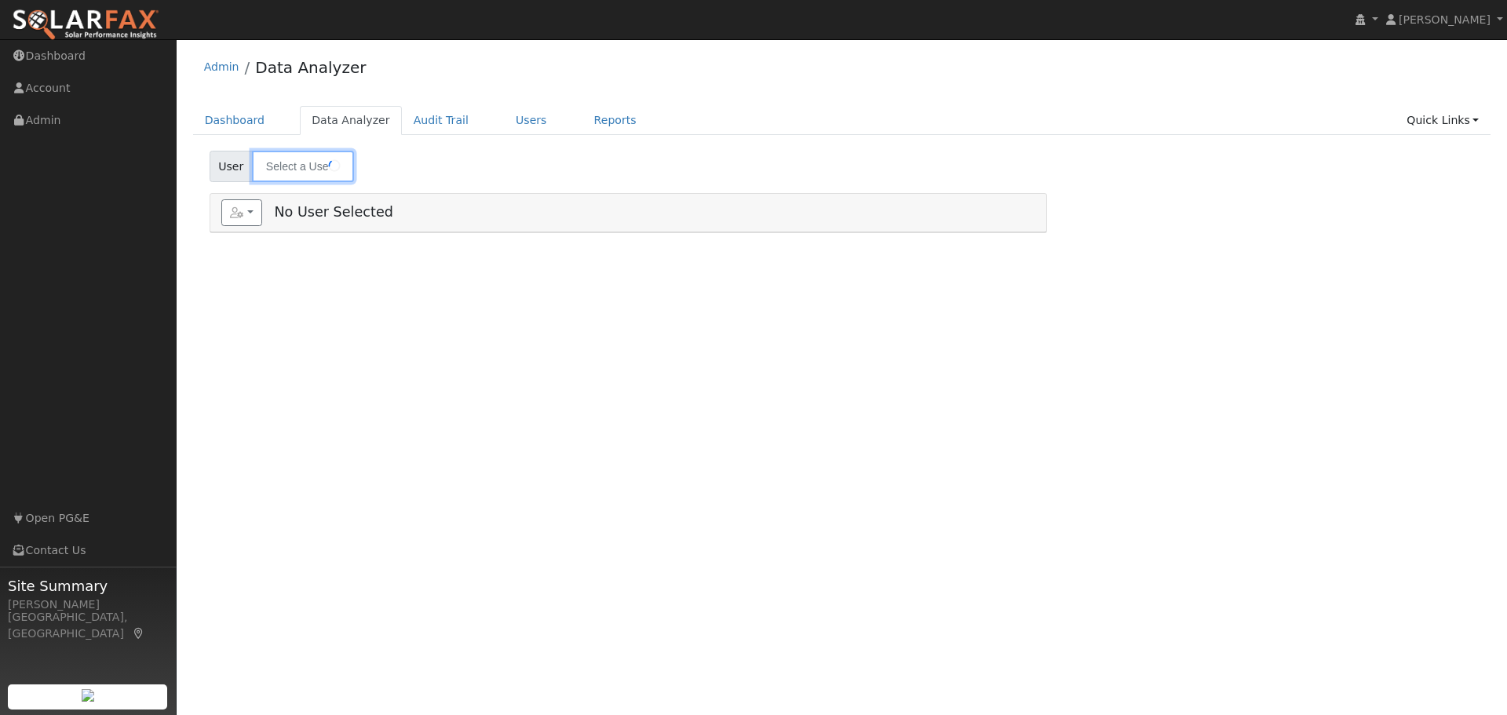
type input "[PERSON_NAME]"
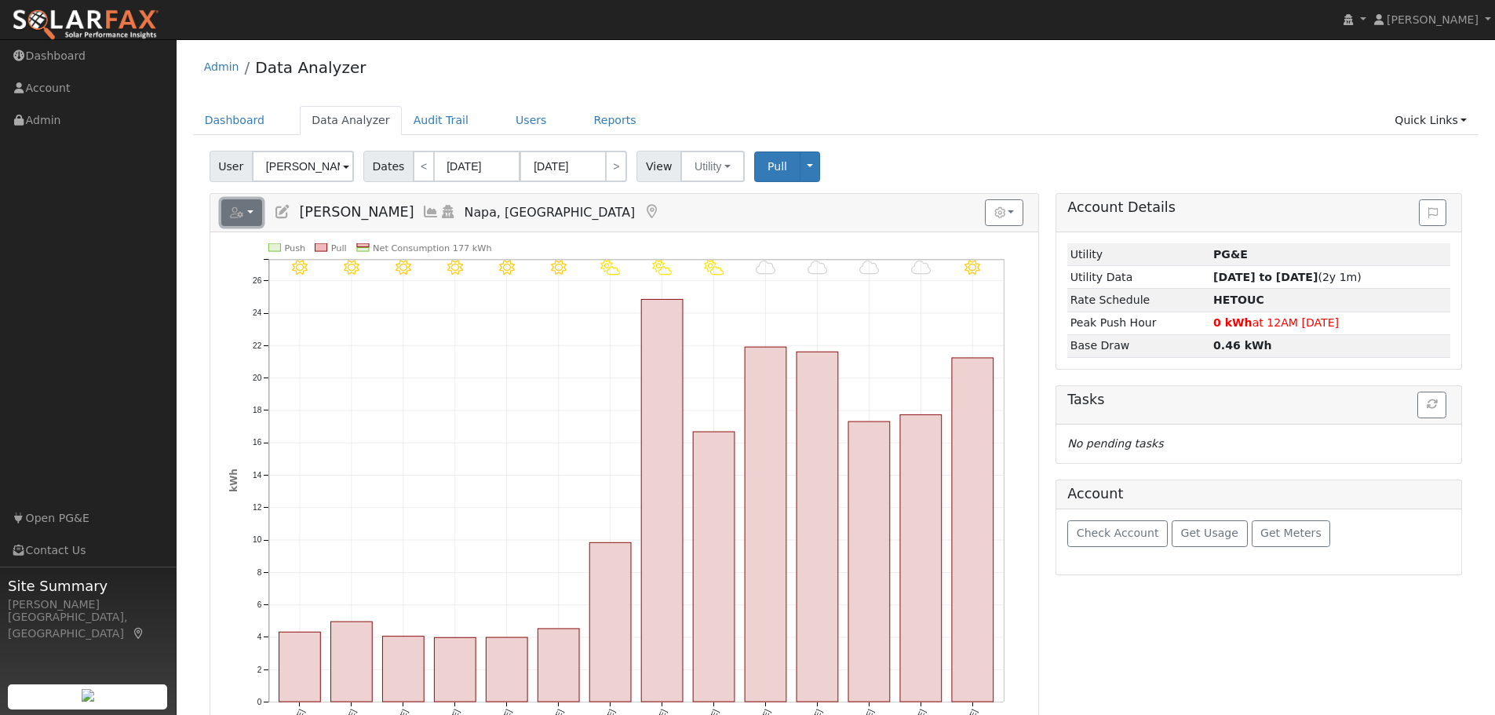
click at [246, 210] on button "button" at bounding box center [242, 212] width 42 height 27
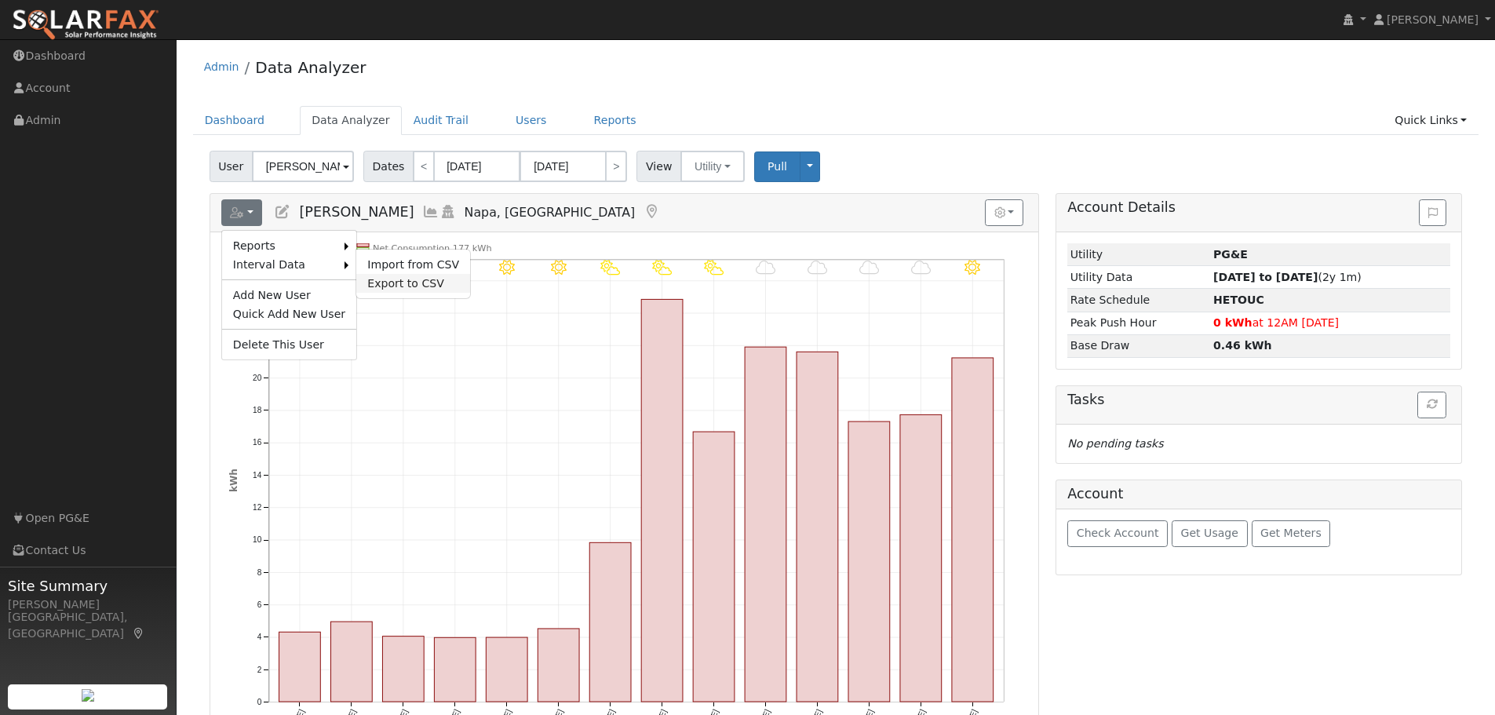
click at [379, 279] on link "Export to CSV" at bounding box center [413, 283] width 114 height 19
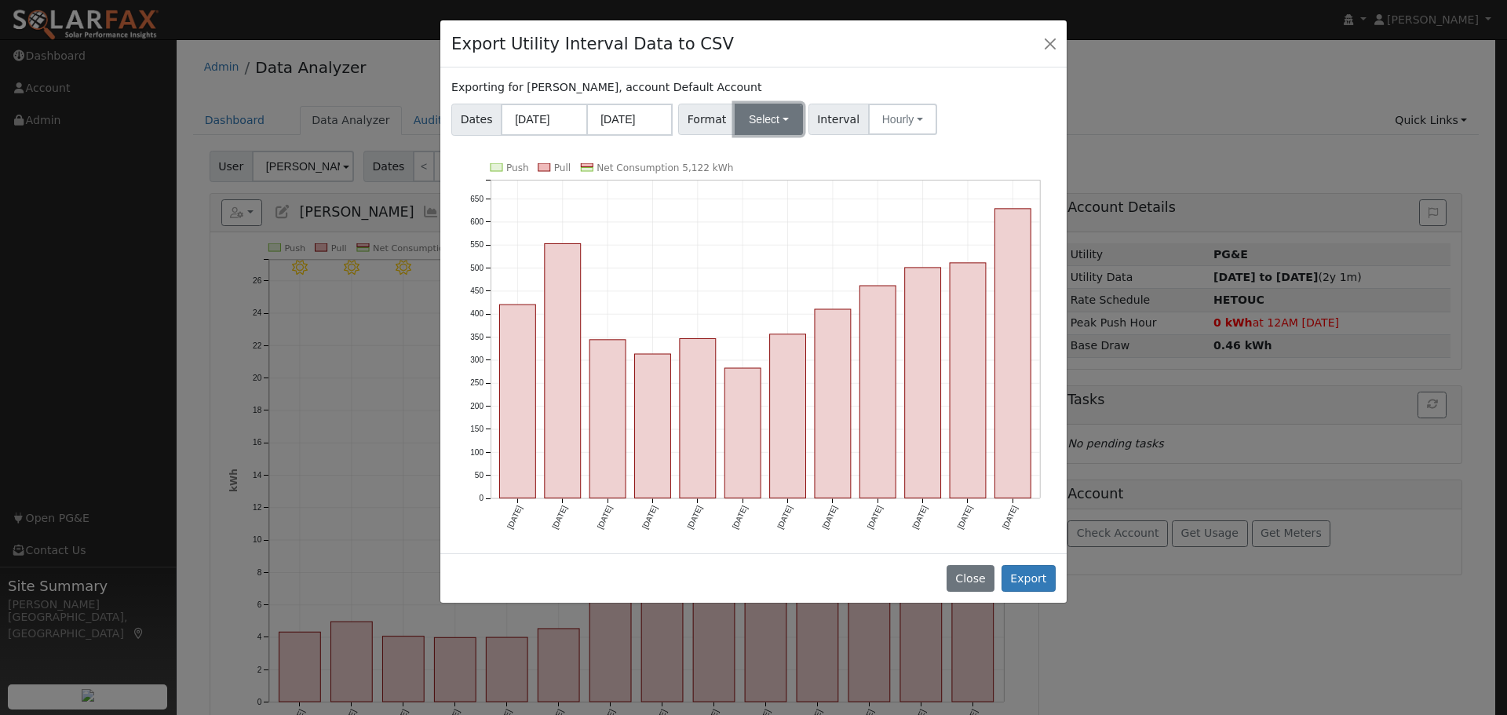
click at [753, 124] on button "Select" at bounding box center [769, 119] width 68 height 31
click at [746, 329] on link "Solargraf" at bounding box center [787, 320] width 112 height 22
click at [905, 122] on button "Hourly" at bounding box center [916, 119] width 69 height 31
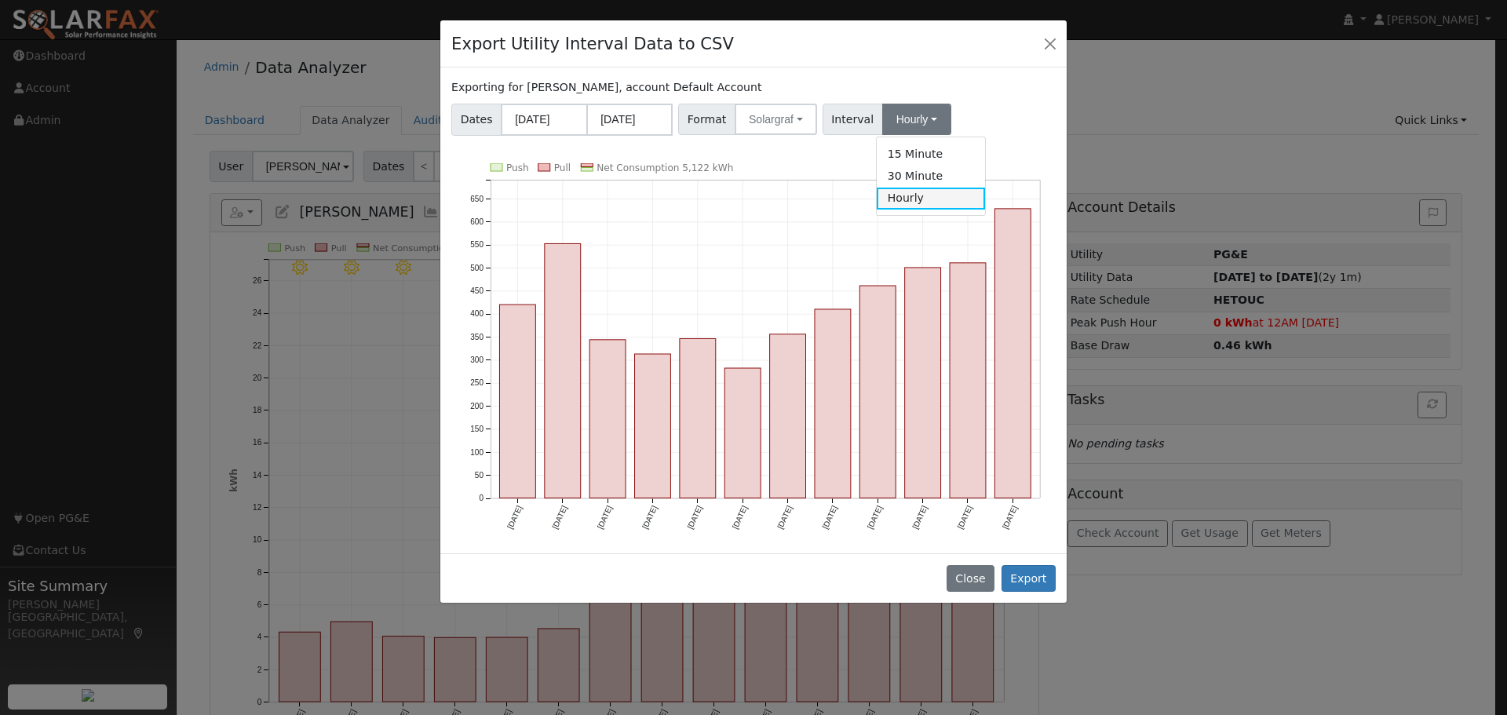
click at [902, 195] on link "Hourly" at bounding box center [931, 199] width 109 height 22
click at [1031, 574] on button "Export" at bounding box center [1029, 578] width 54 height 27
